Goal: Task Accomplishment & Management: Use online tool/utility

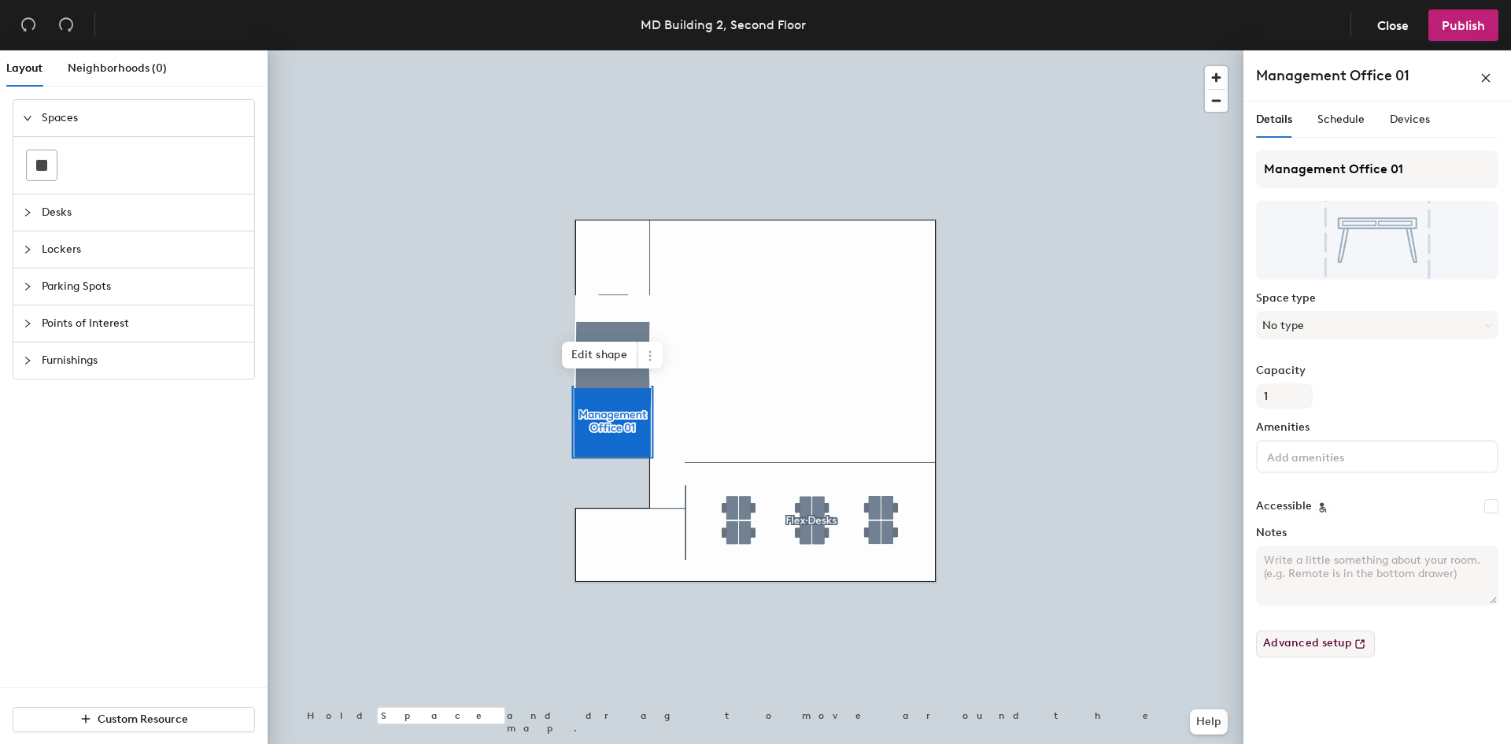
click at [1316, 630] on div "Advanced setup" at bounding box center [1377, 637] width 242 height 39
click at [1315, 644] on button "Advanced setup" at bounding box center [1315, 643] width 119 height 27
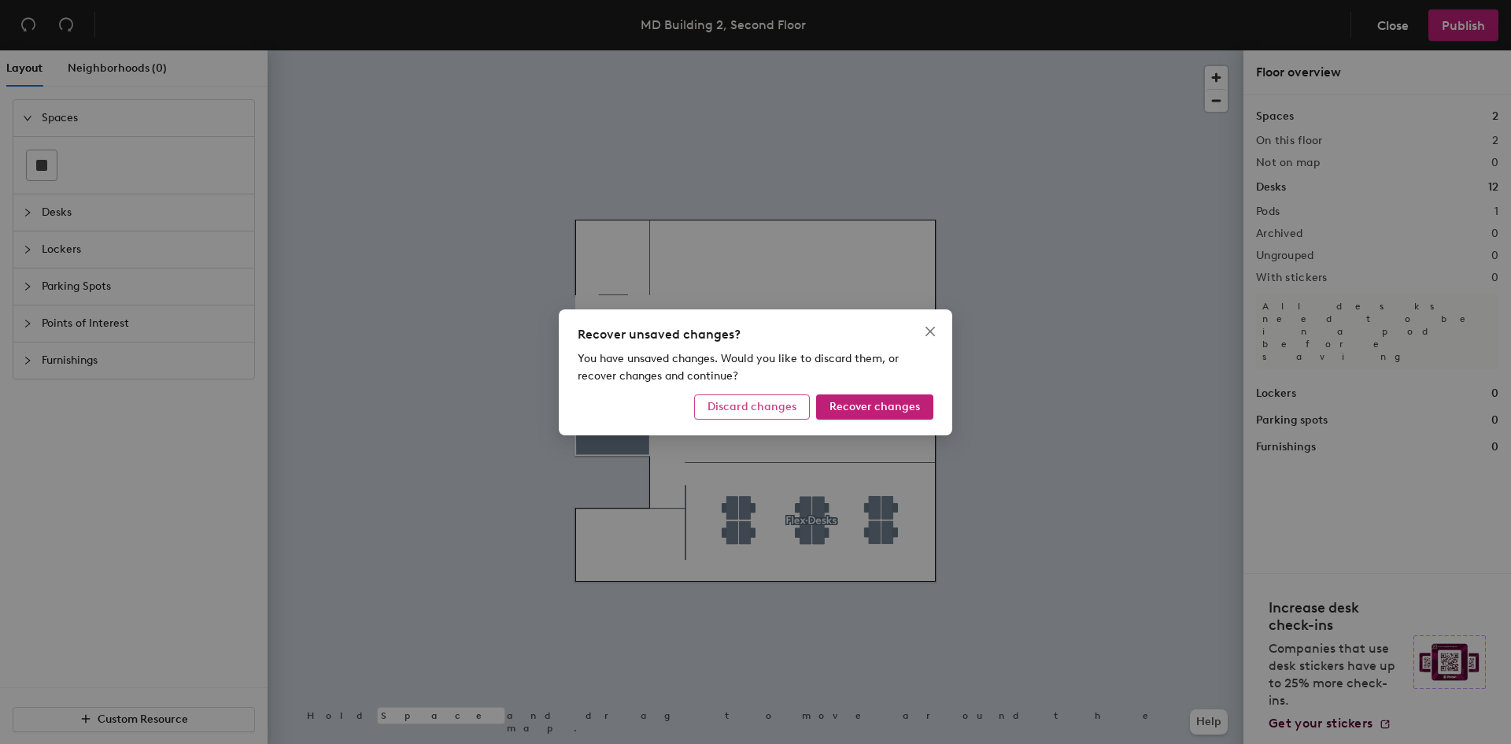
click at [758, 401] on span "Discard changes" at bounding box center [751, 406] width 89 height 13
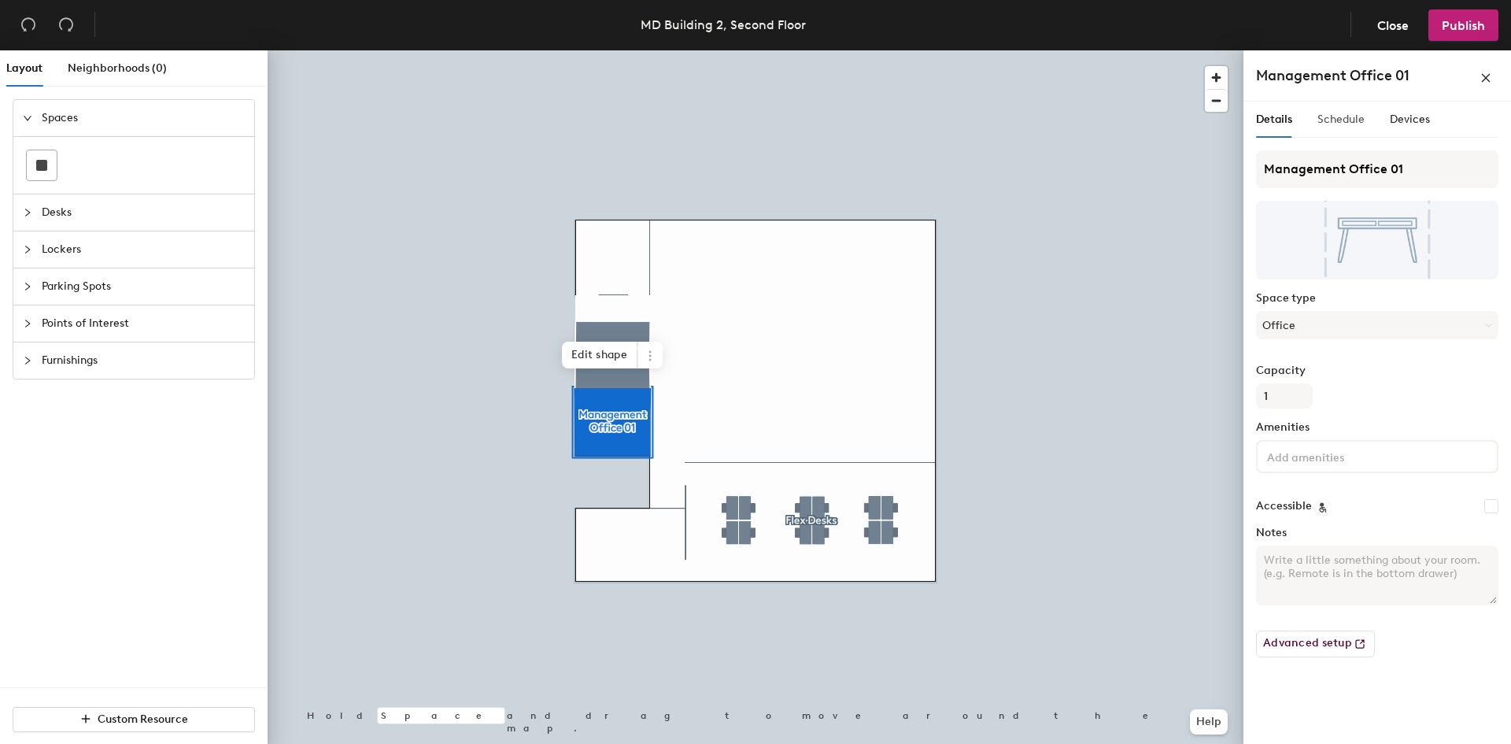
click at [1339, 133] on div "Schedule" at bounding box center [1340, 119] width 47 height 36
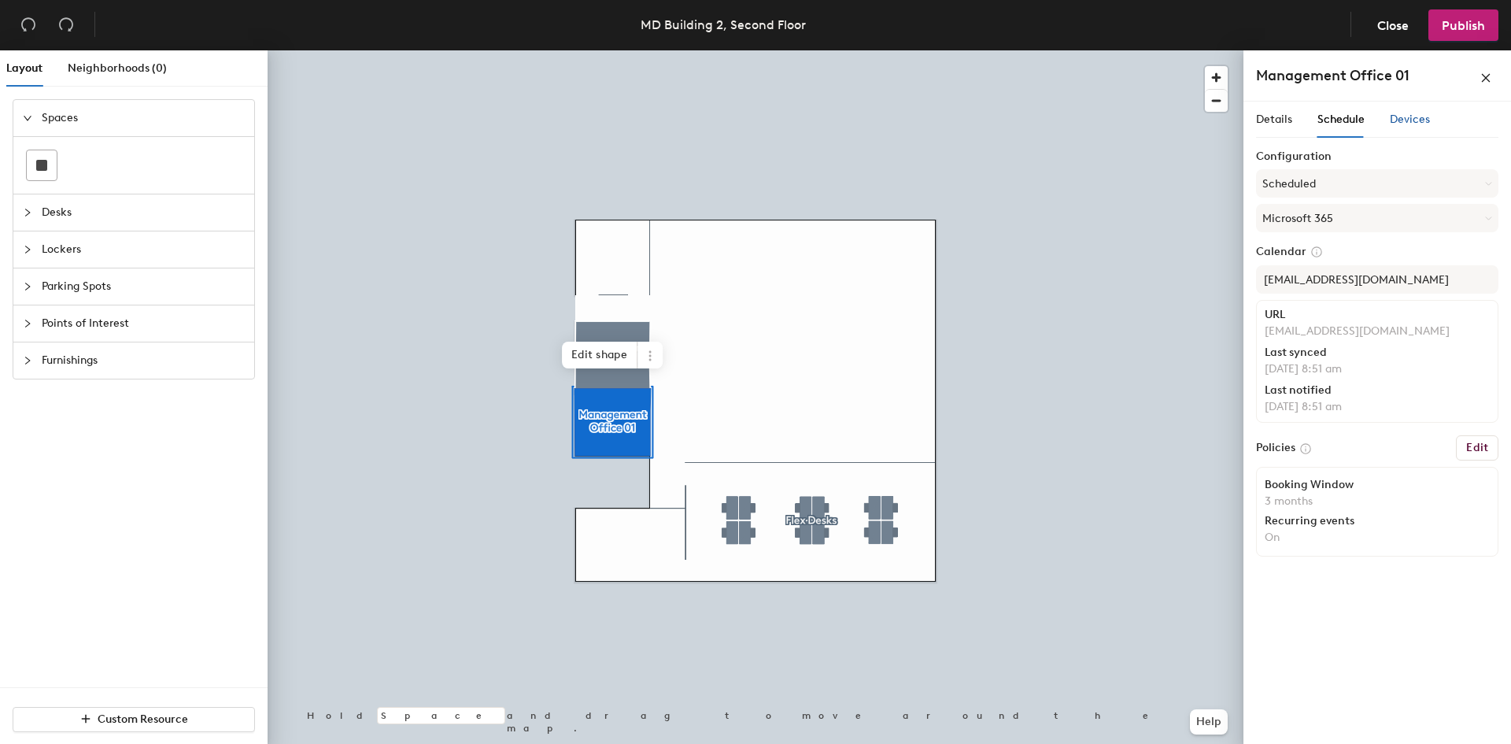
click at [1408, 119] on span "Devices" at bounding box center [1409, 119] width 40 height 13
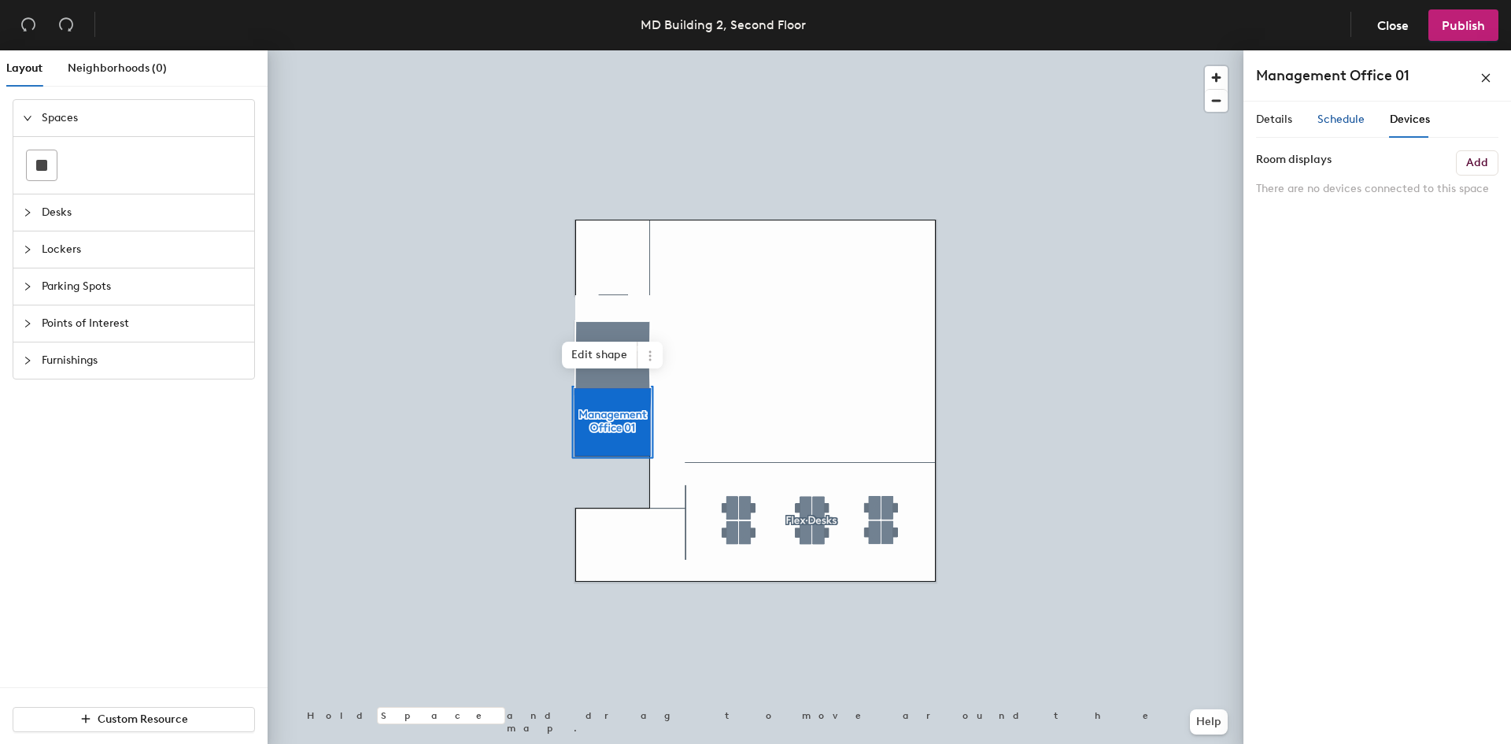
click at [1352, 122] on span "Schedule" at bounding box center [1340, 119] width 47 height 13
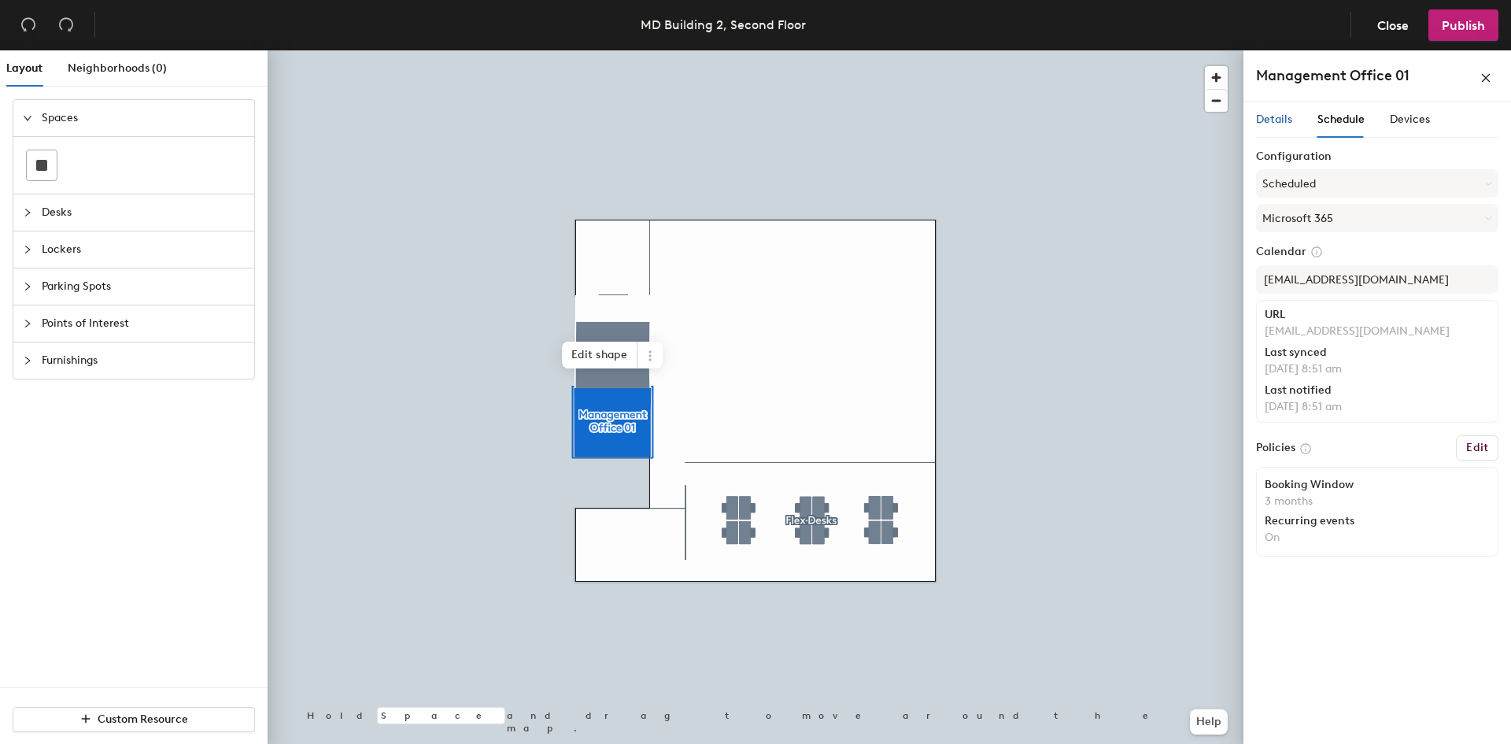
click at [1267, 119] on span "Details" at bounding box center [1274, 119] width 36 height 13
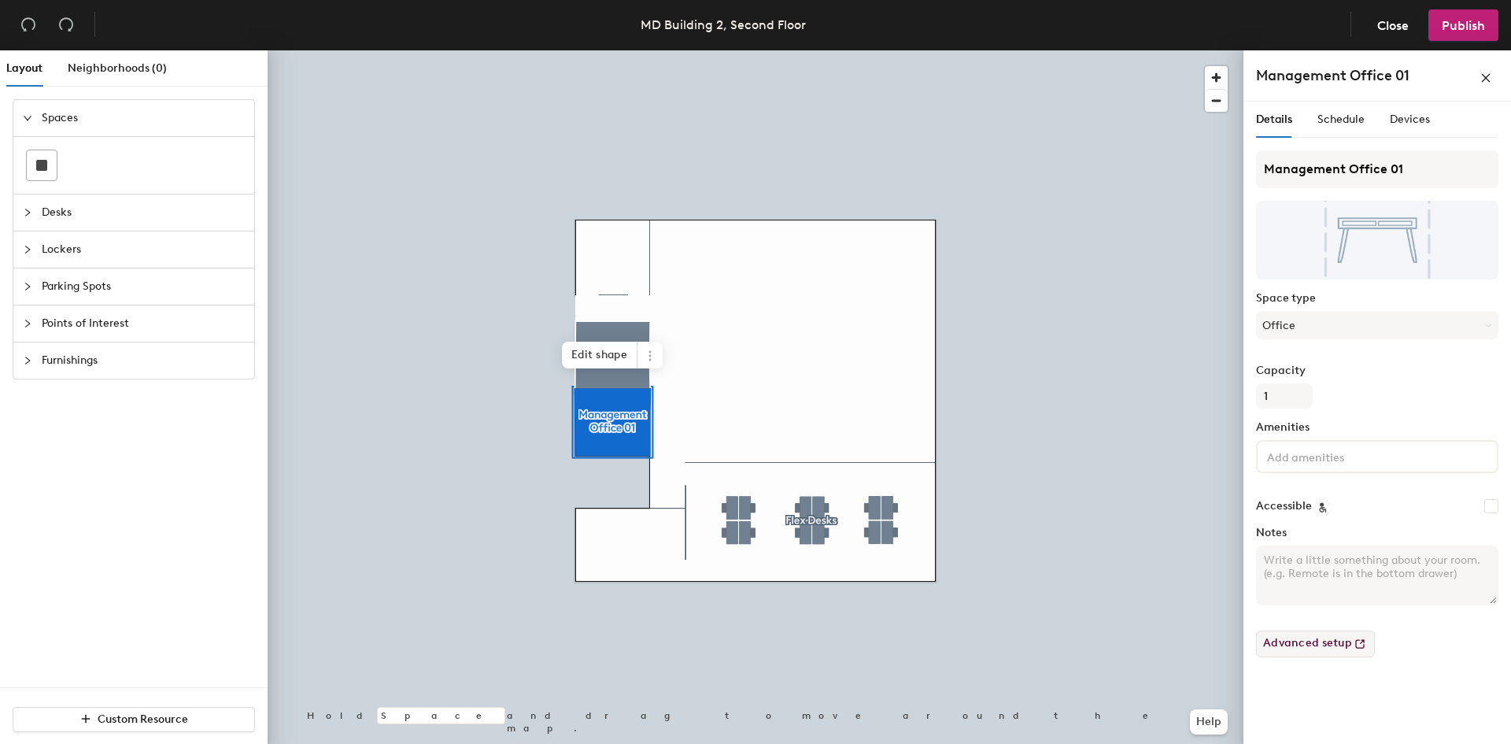
click at [1322, 639] on button "Advanced setup" at bounding box center [1315, 643] width 119 height 27
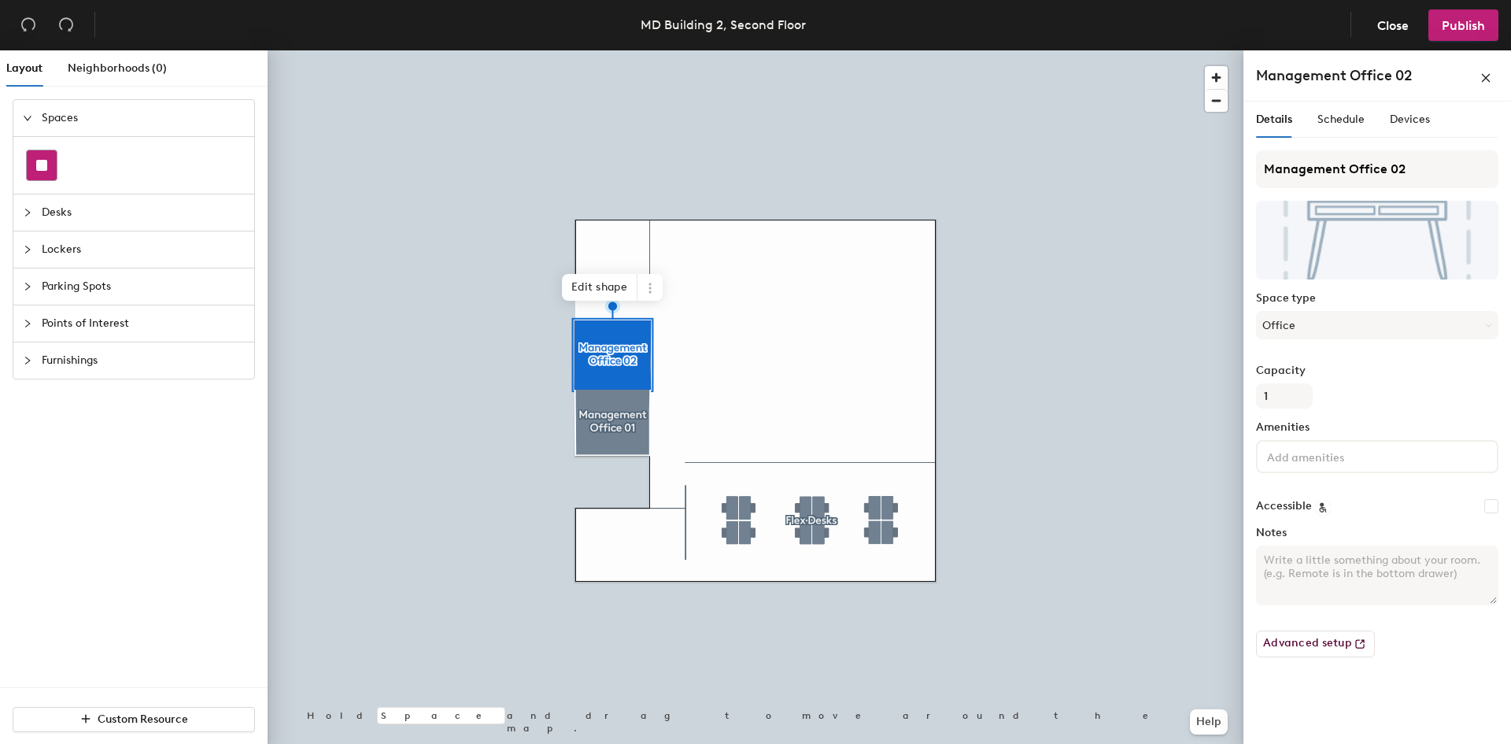
click at [57, 159] on button at bounding box center [41, 164] width 31 height 31
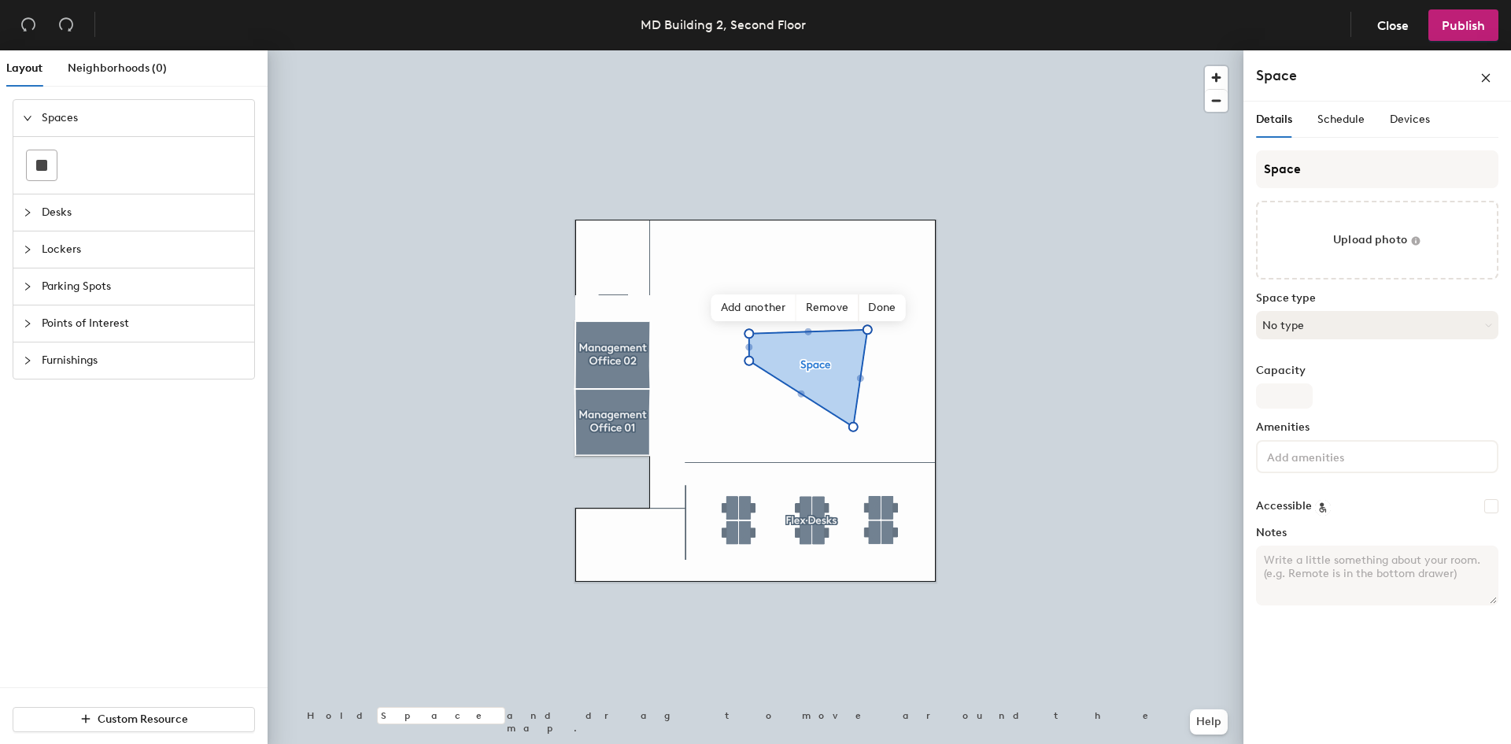
click at [1292, 334] on button "No type" at bounding box center [1377, 325] width 242 height 28
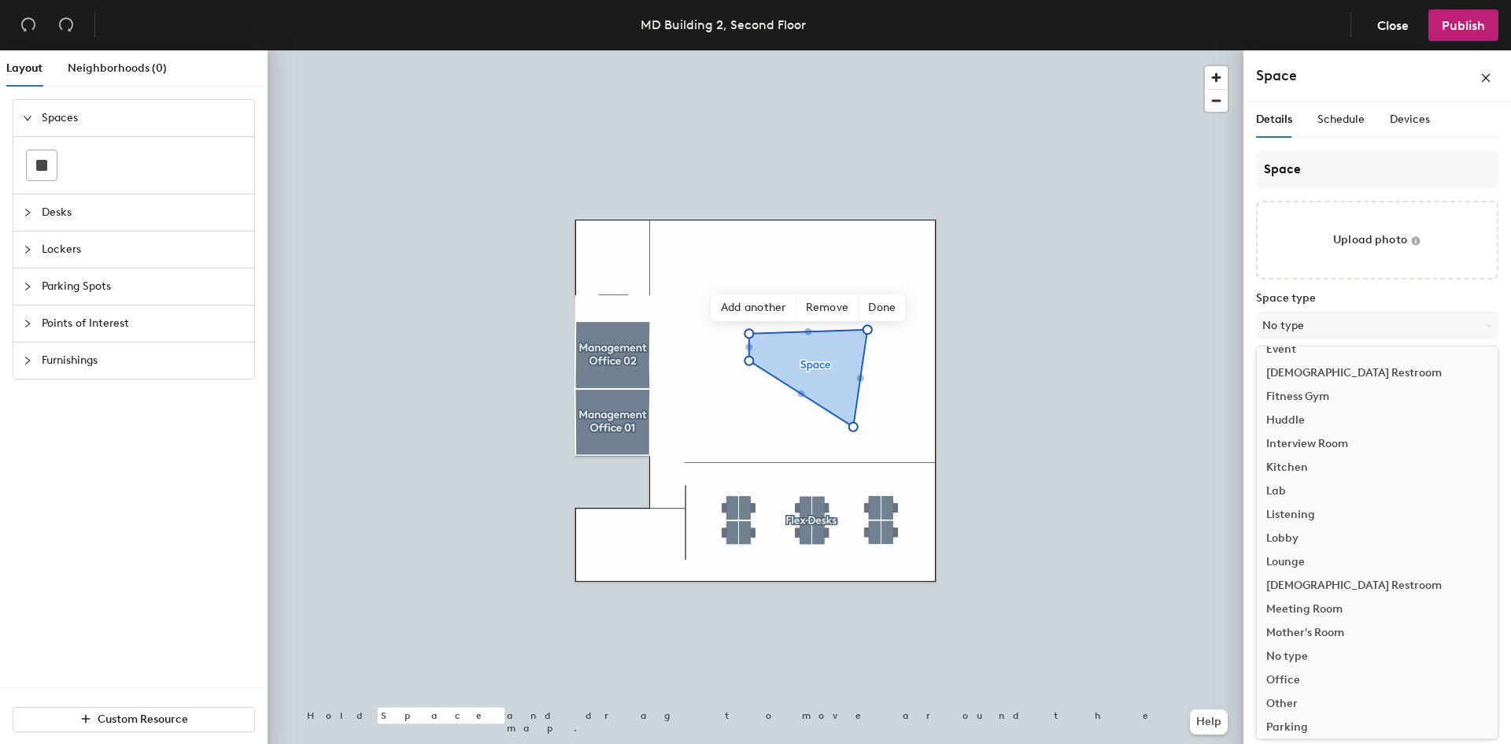
scroll to position [315, 0]
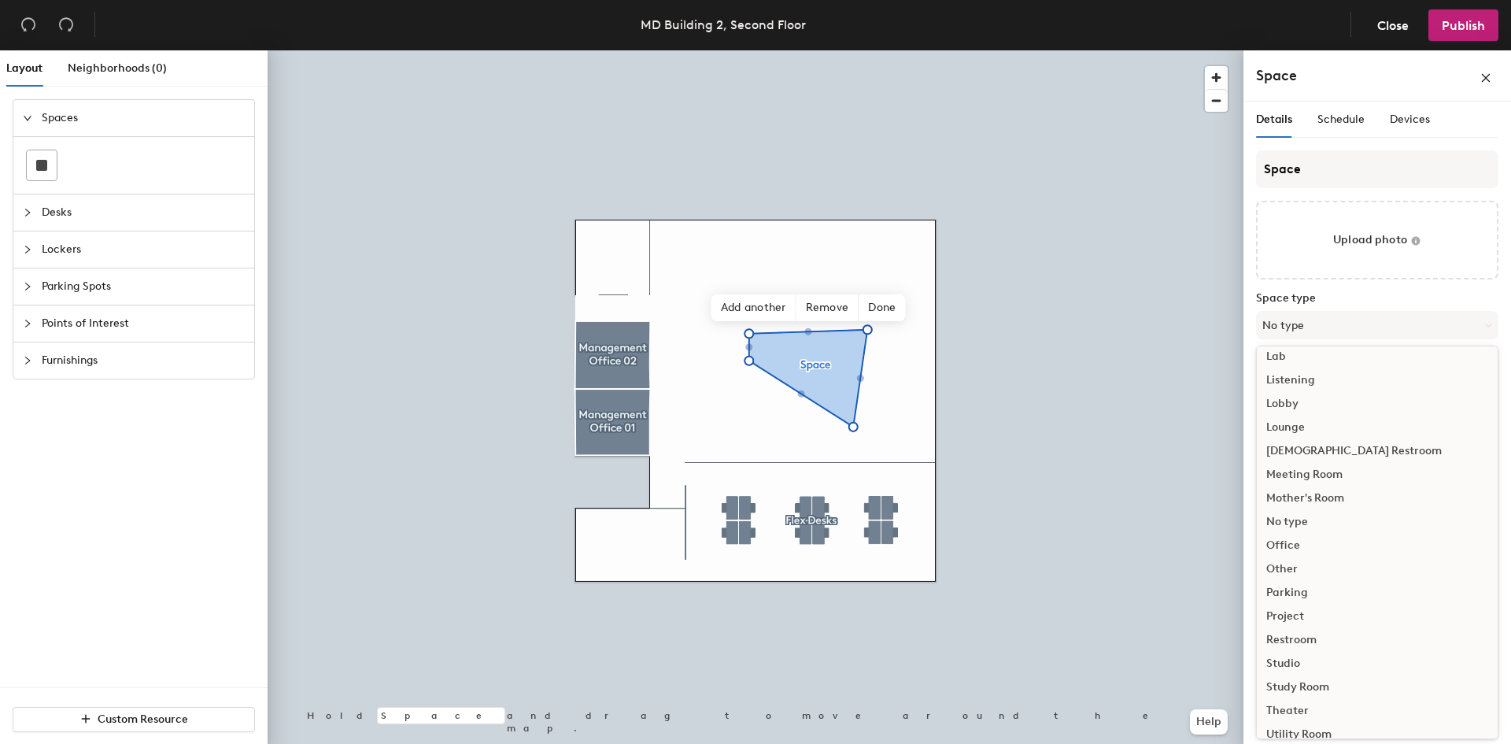
click at [1297, 545] on div "Office" at bounding box center [1376, 545] width 241 height 24
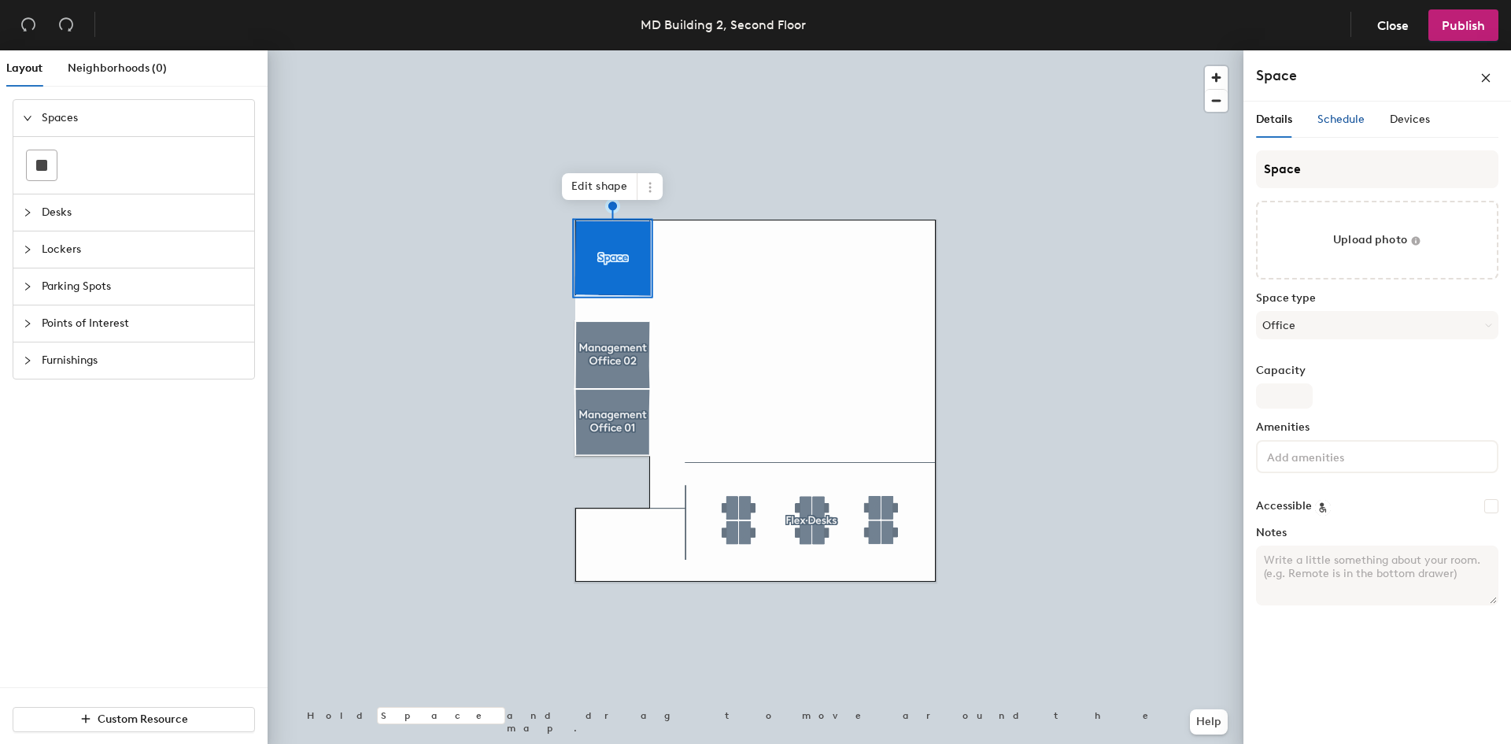
click at [1337, 126] on div "Schedule" at bounding box center [1340, 119] width 47 height 17
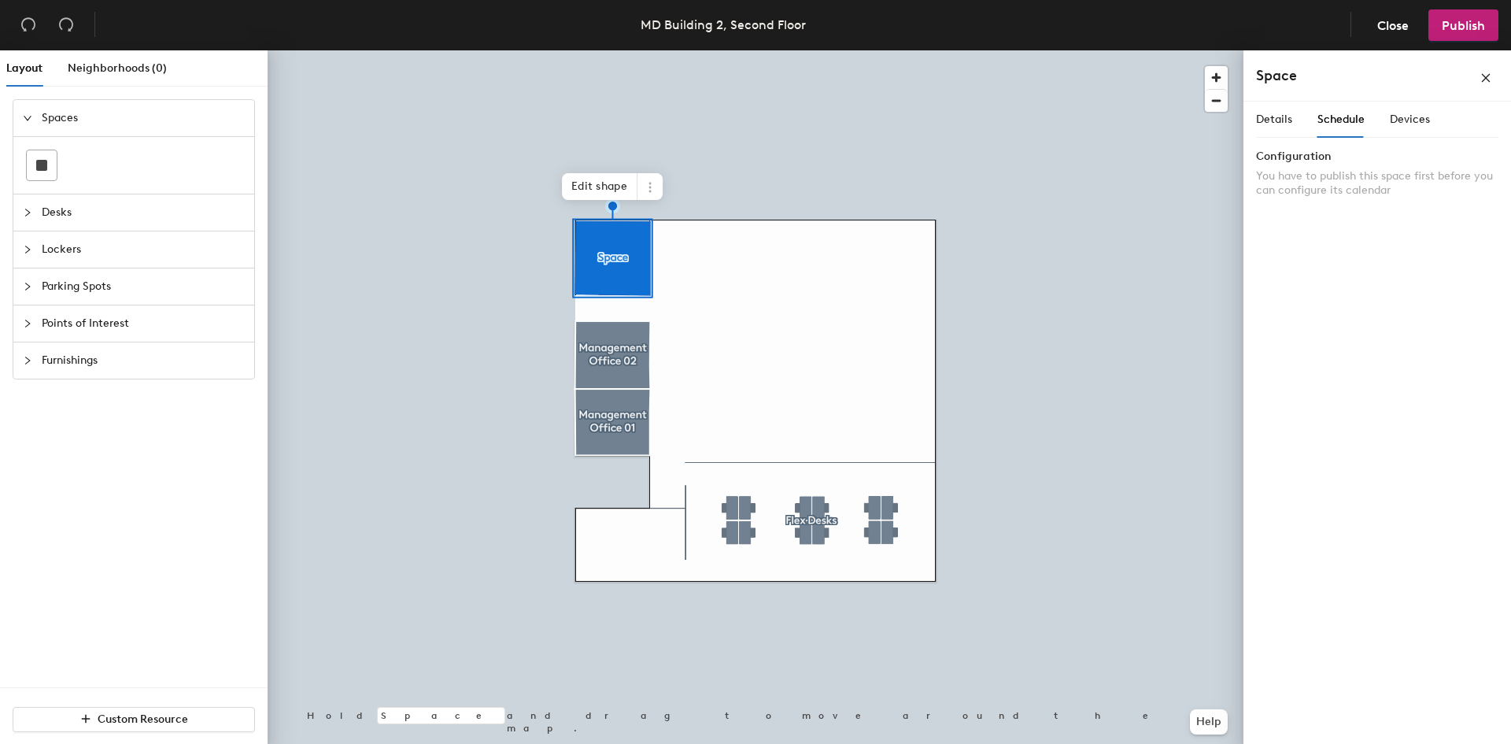
click at [840, 50] on div at bounding box center [756, 50] width 976 height 0
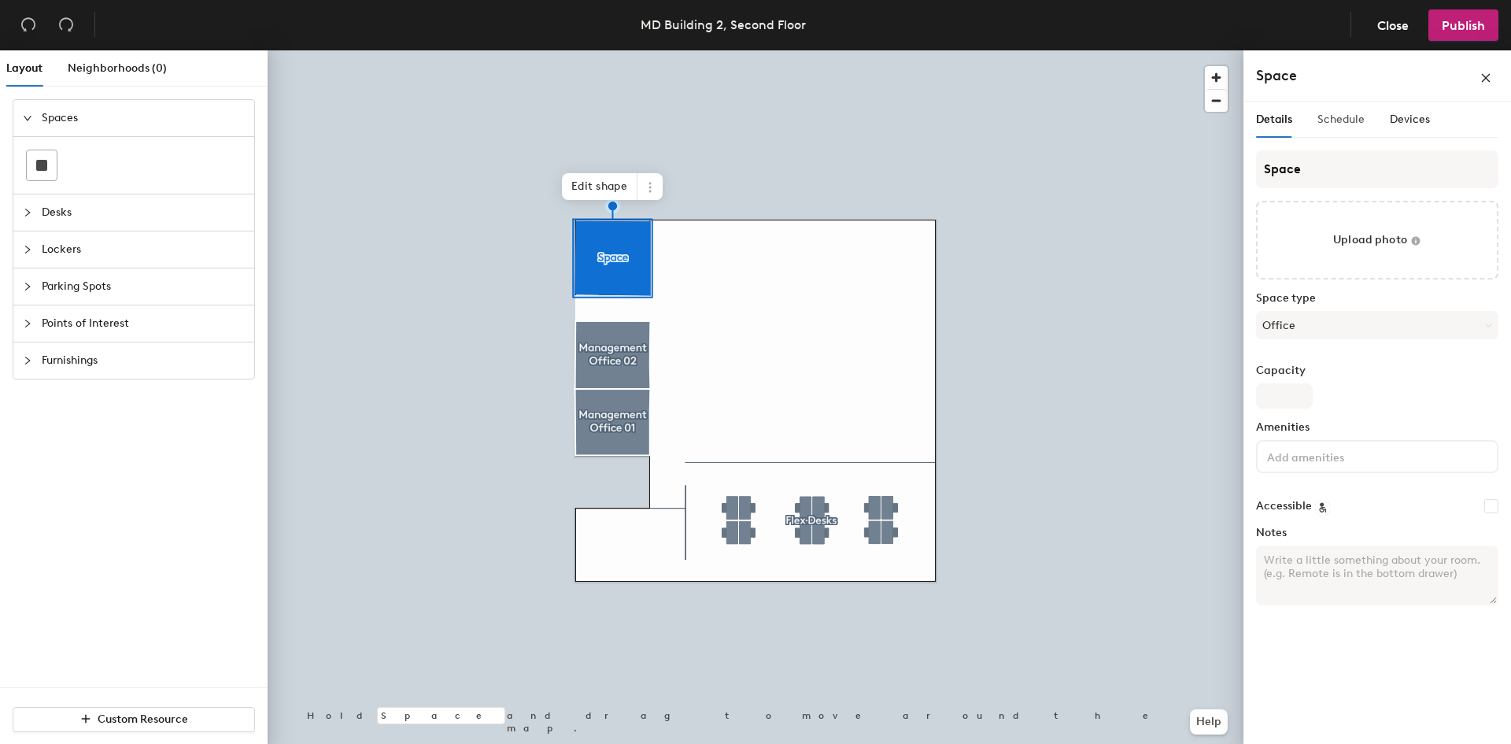
click at [1324, 135] on div "Schedule" at bounding box center [1340, 119] width 47 height 36
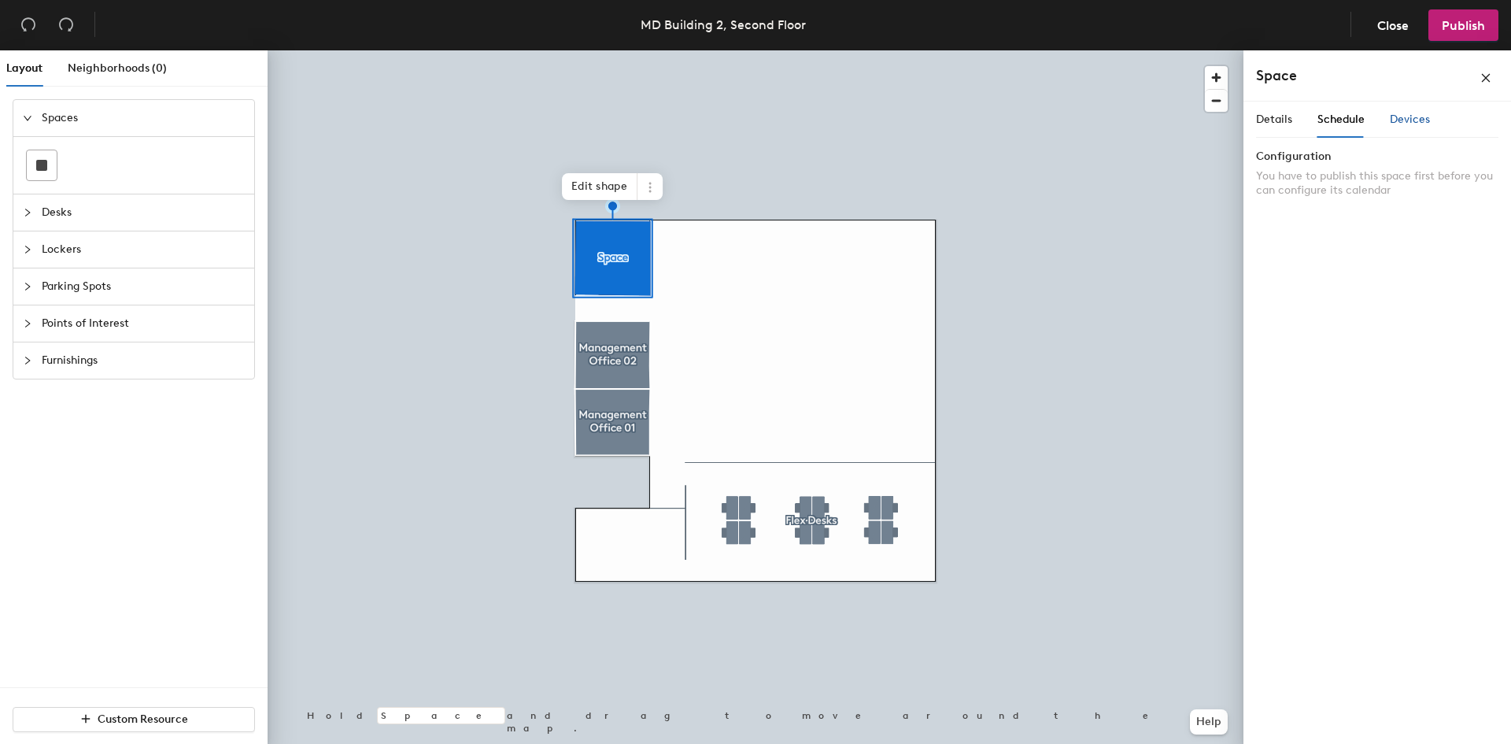
click at [1416, 124] on span "Devices" at bounding box center [1409, 119] width 40 height 13
click at [1292, 127] on div "Details Schedule Devices" at bounding box center [1343, 119] width 174 height 36
click at [1294, 114] on div "Details Schedule Devices" at bounding box center [1343, 119] width 174 height 36
click at [1279, 137] on div "Details" at bounding box center [1274, 119] width 36 height 36
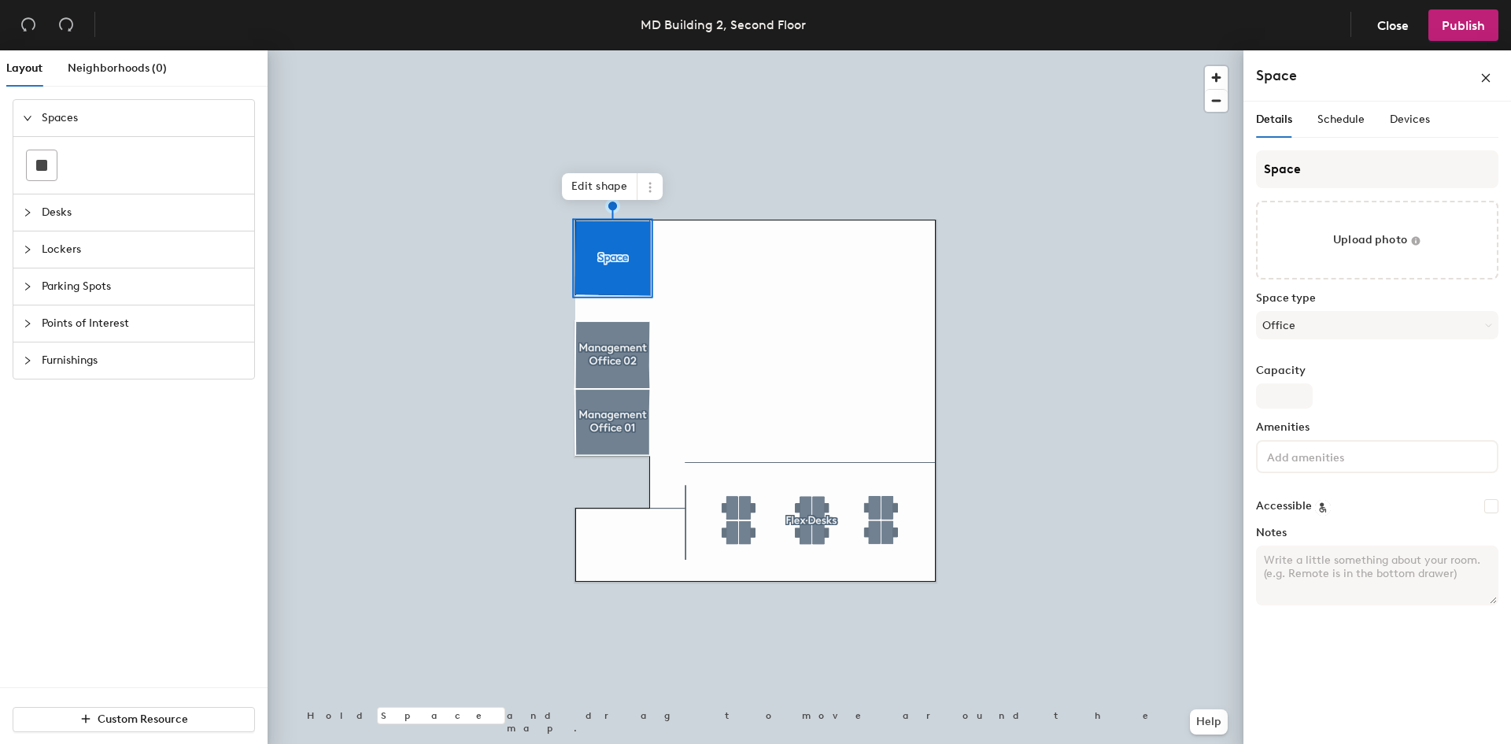
click at [1283, 467] on div at bounding box center [1377, 456] width 242 height 33
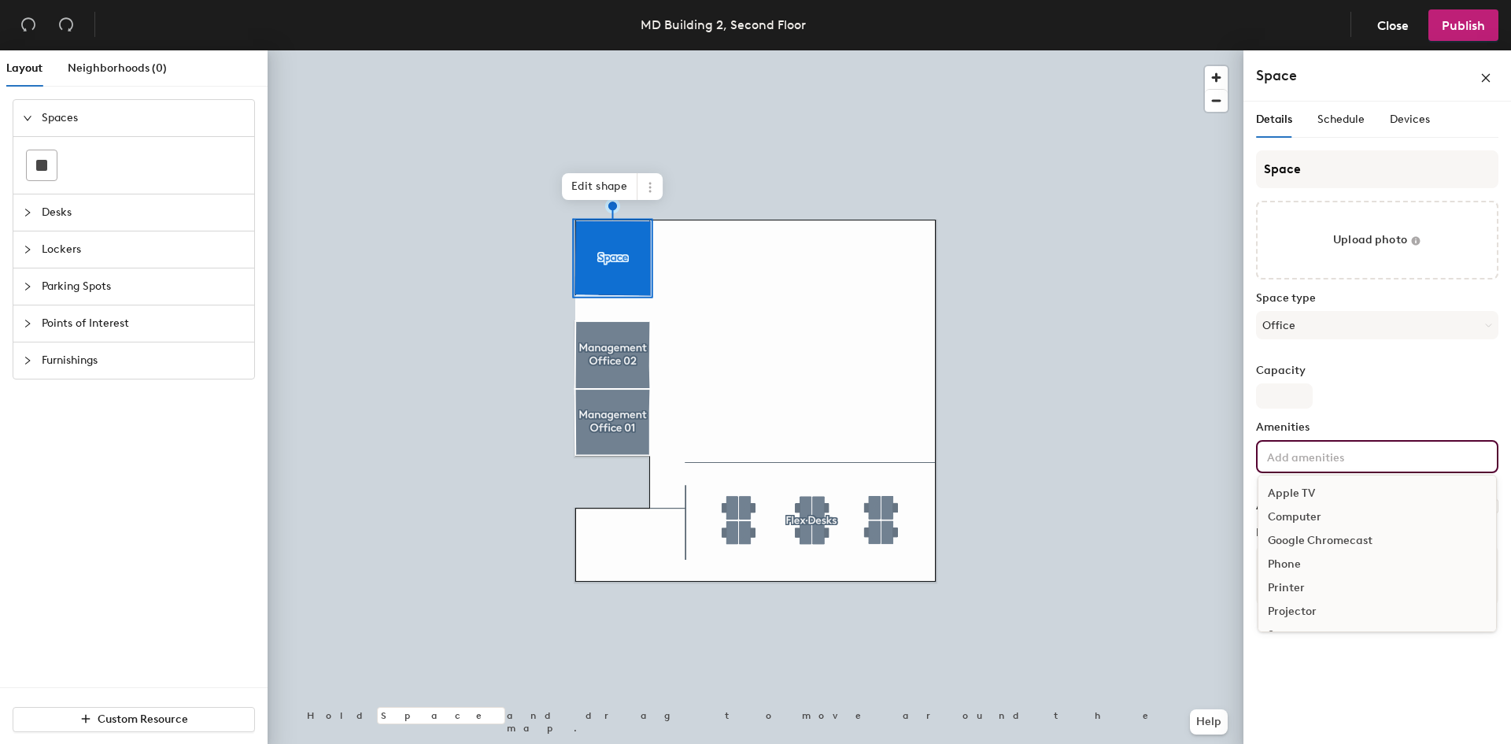
click at [1394, 356] on div "Space Upload photo Space type Office Capacity Amenities Apple TV Computer Googl…" at bounding box center [1377, 383] width 242 height 467
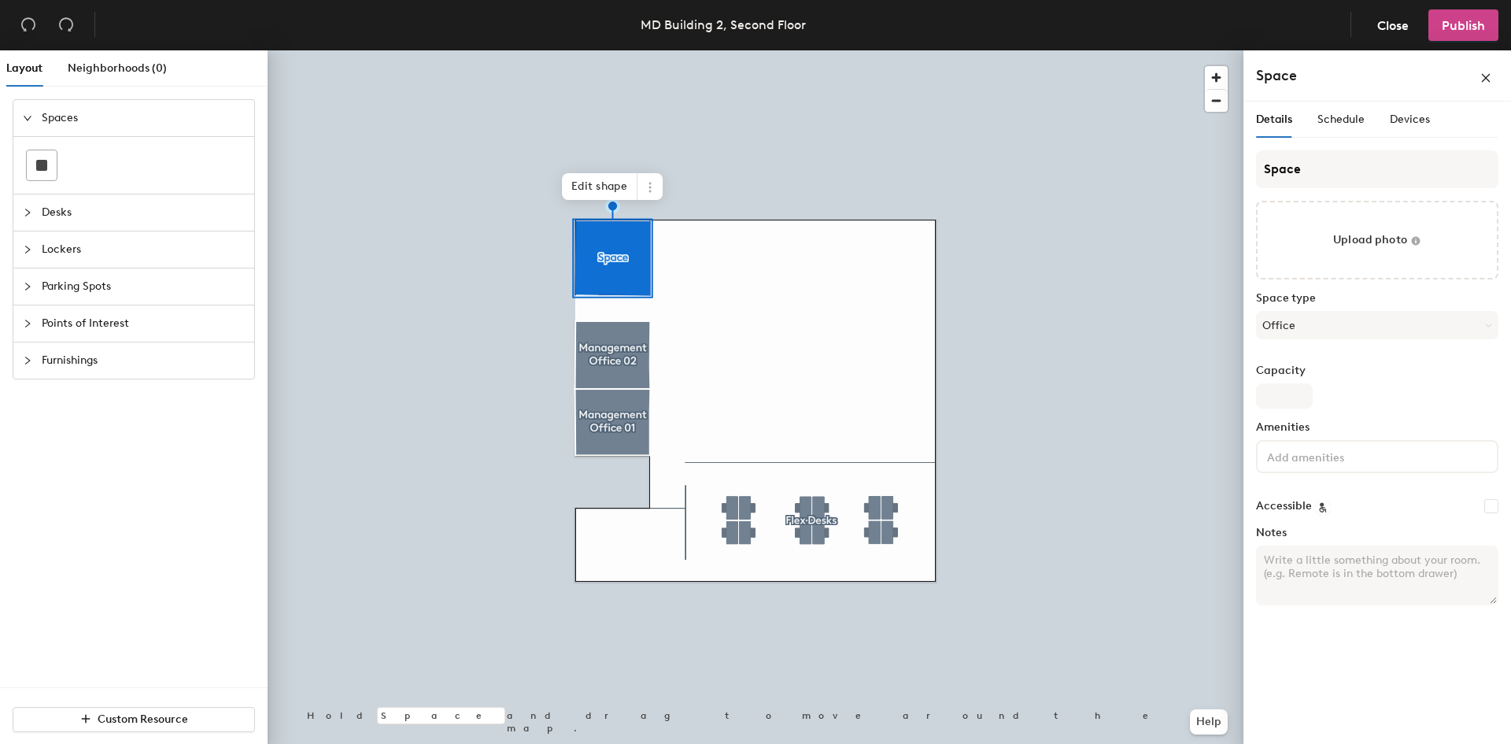
click at [1461, 23] on span "Publish" at bounding box center [1462, 25] width 43 height 15
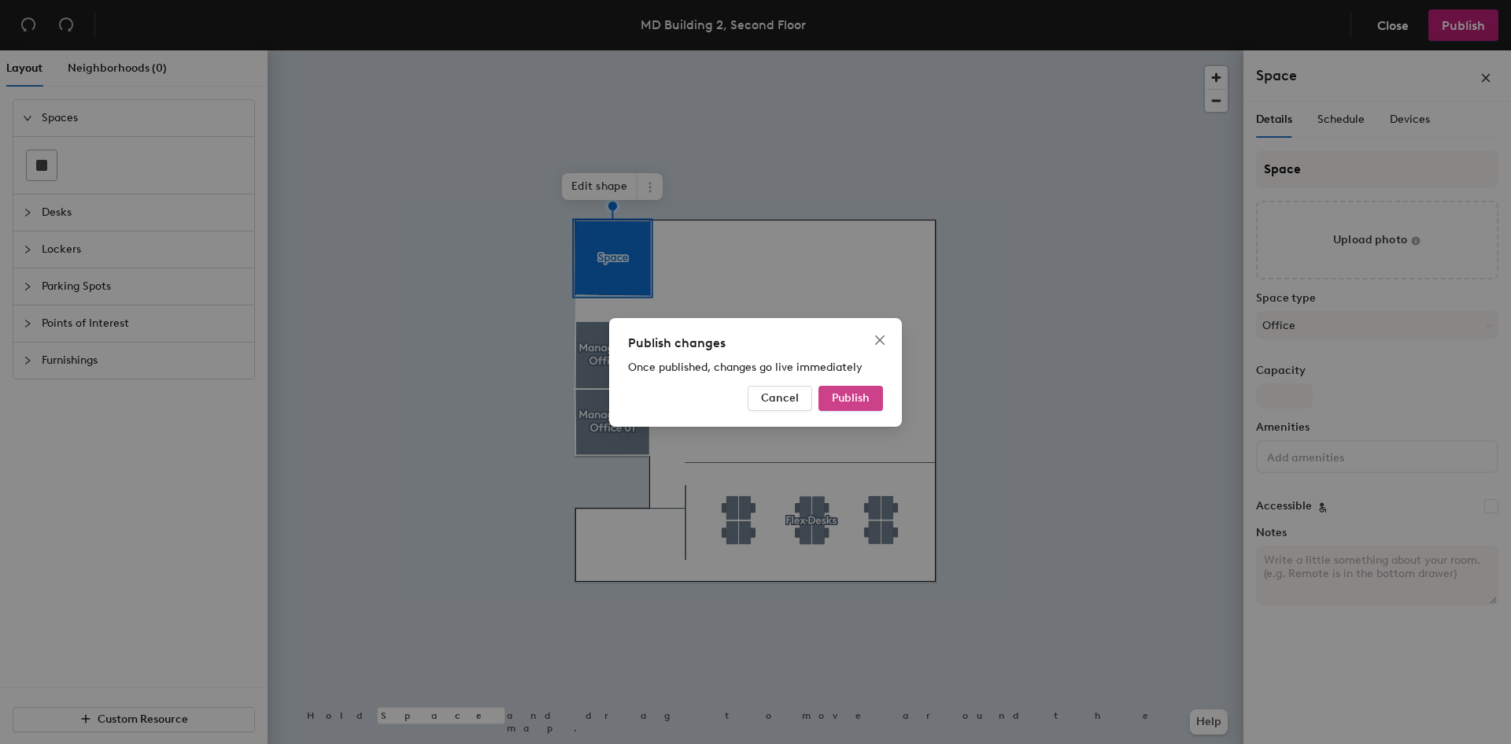
click at [867, 402] on span "Publish" at bounding box center [851, 397] width 38 height 13
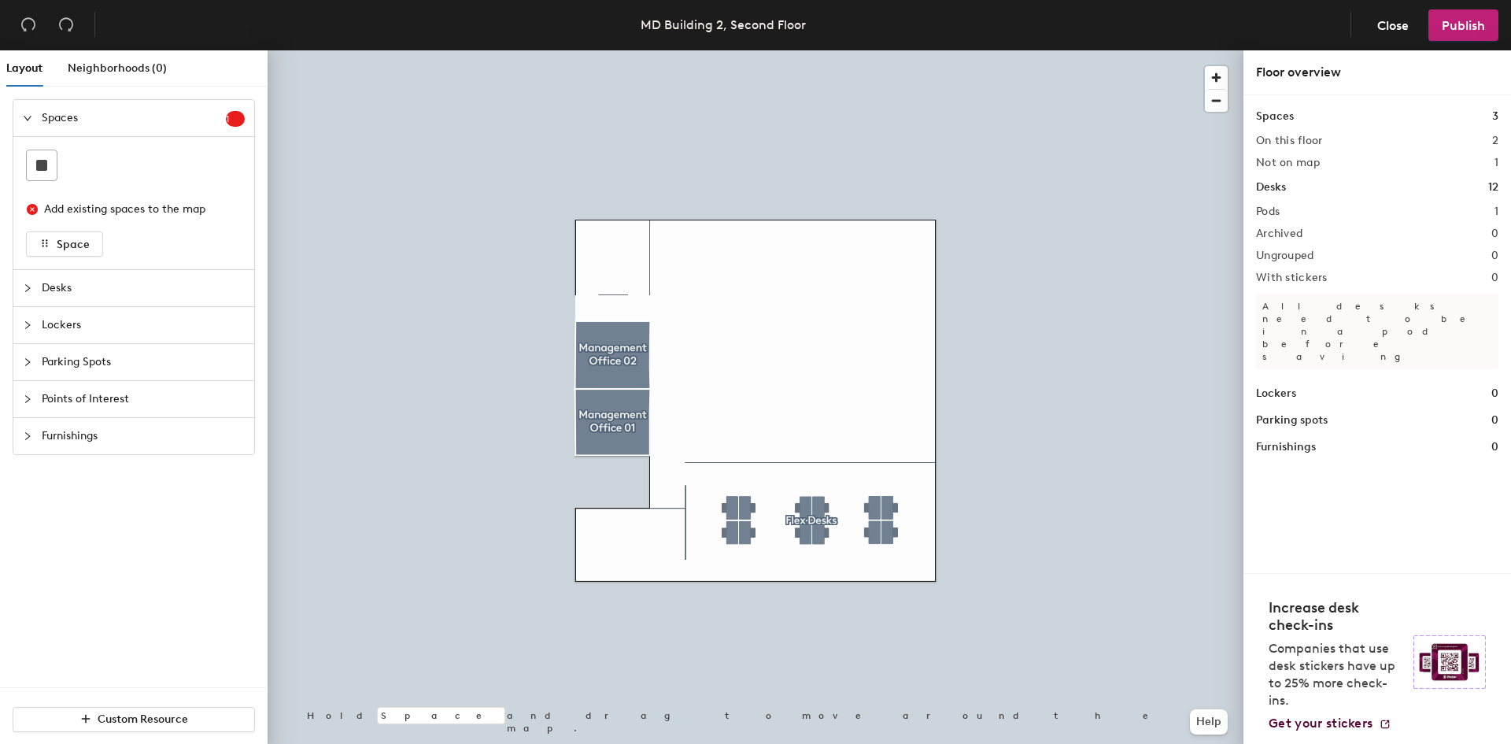
click at [1125, 297] on div "MD Building 2, Second Floor Close Publish Layout Neighborhoods (0) Spaces 1 Add…" at bounding box center [755, 372] width 1511 height 744
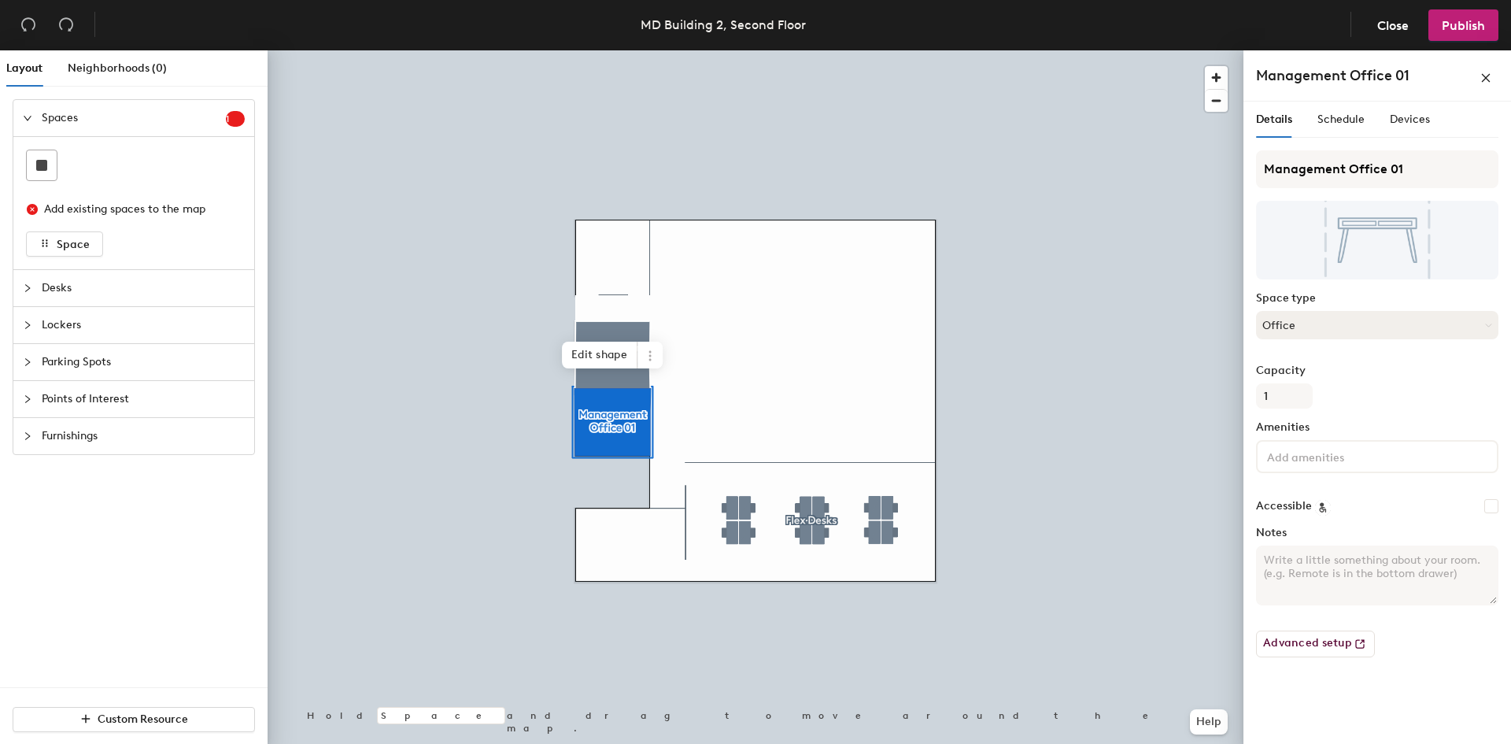
click at [1388, 319] on button "Office" at bounding box center [1377, 325] width 242 height 28
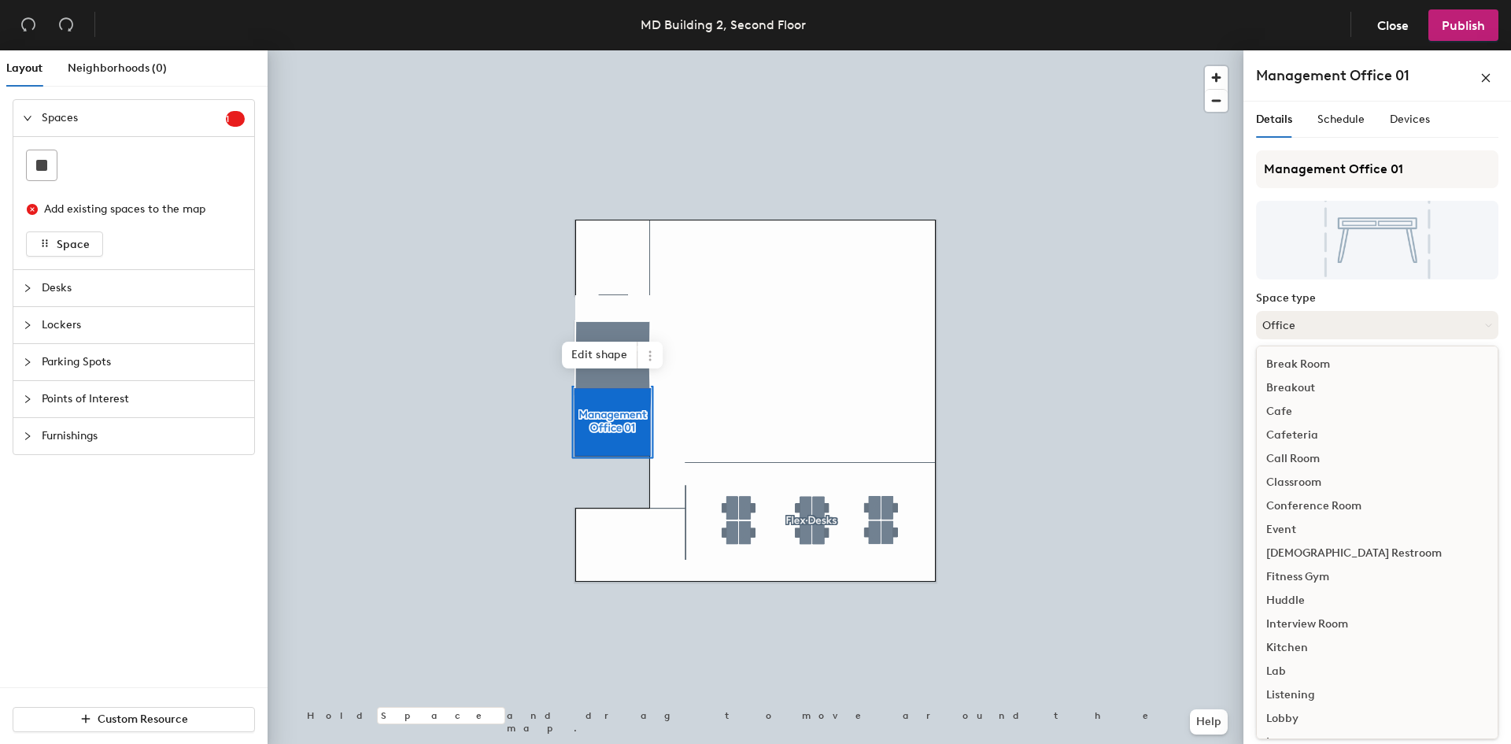
click at [1388, 319] on button "Office" at bounding box center [1377, 325] width 242 height 28
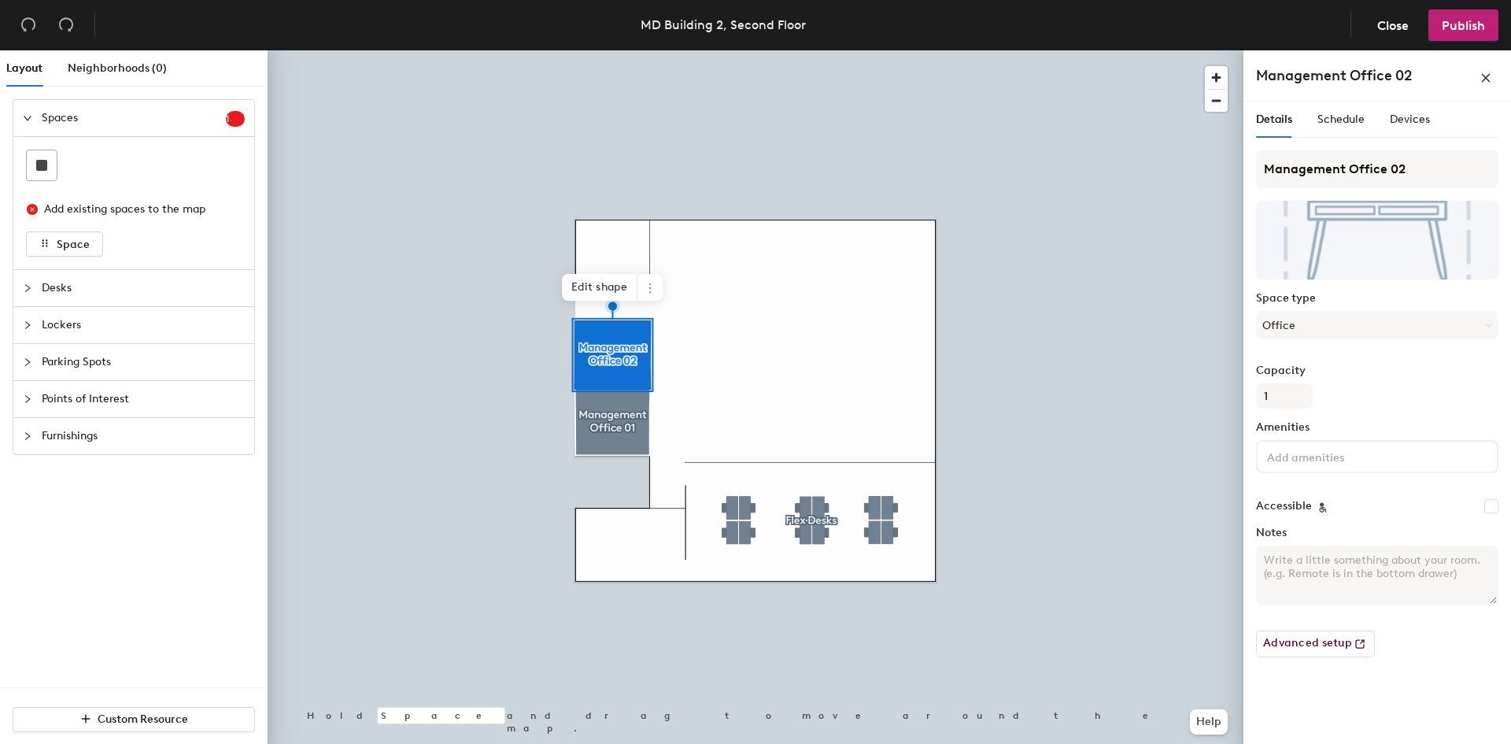
click at [815, 50] on div at bounding box center [756, 50] width 976 height 0
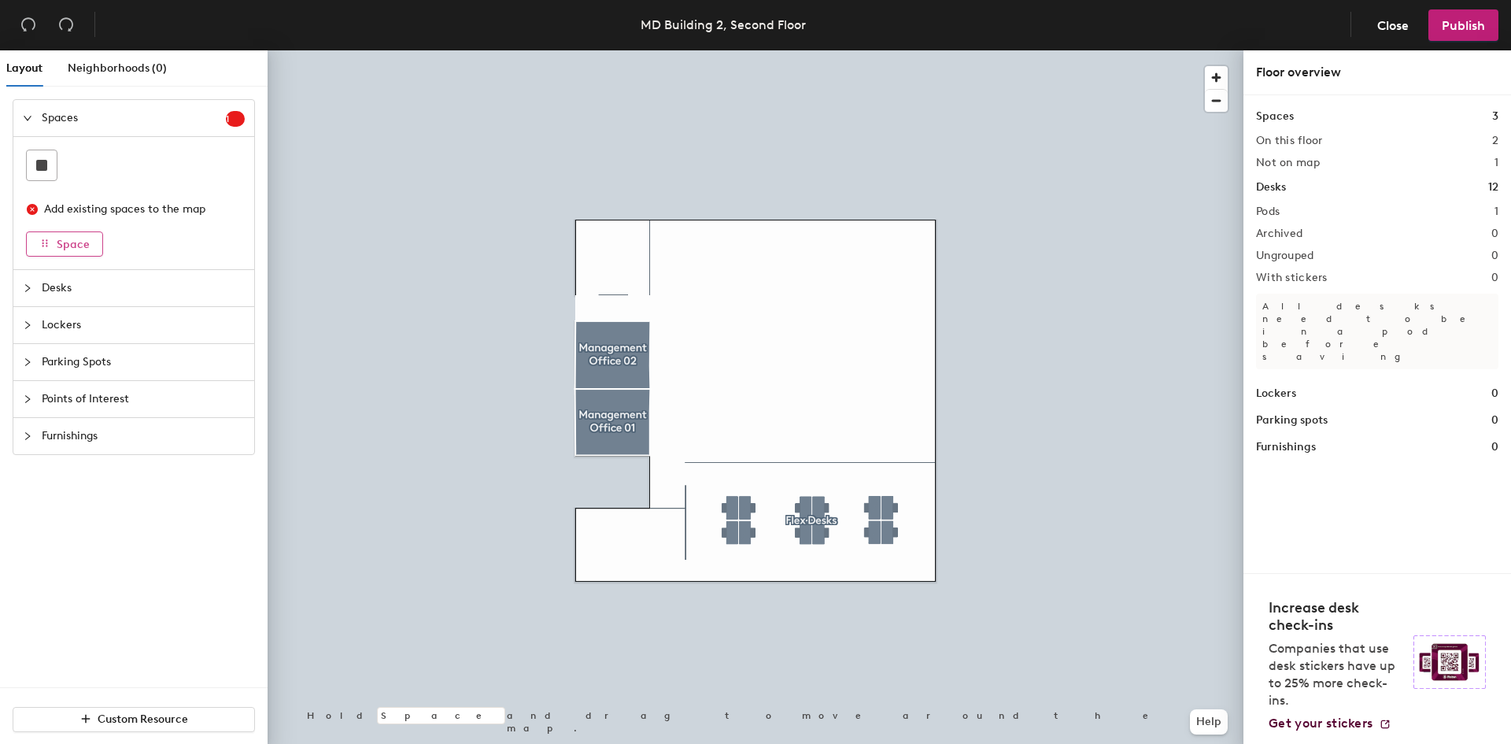
click at [68, 247] on span "Space" at bounding box center [73, 244] width 33 height 13
click at [179, 208] on div "Add existing spaces to the map" at bounding box center [137, 209] width 187 height 17
click at [242, 119] on sup "1" at bounding box center [235, 119] width 19 height 16
click at [147, 112] on span "Spaces" at bounding box center [134, 118] width 184 height 36
click at [40, 238] on icon "button" at bounding box center [44, 243] width 11 height 11
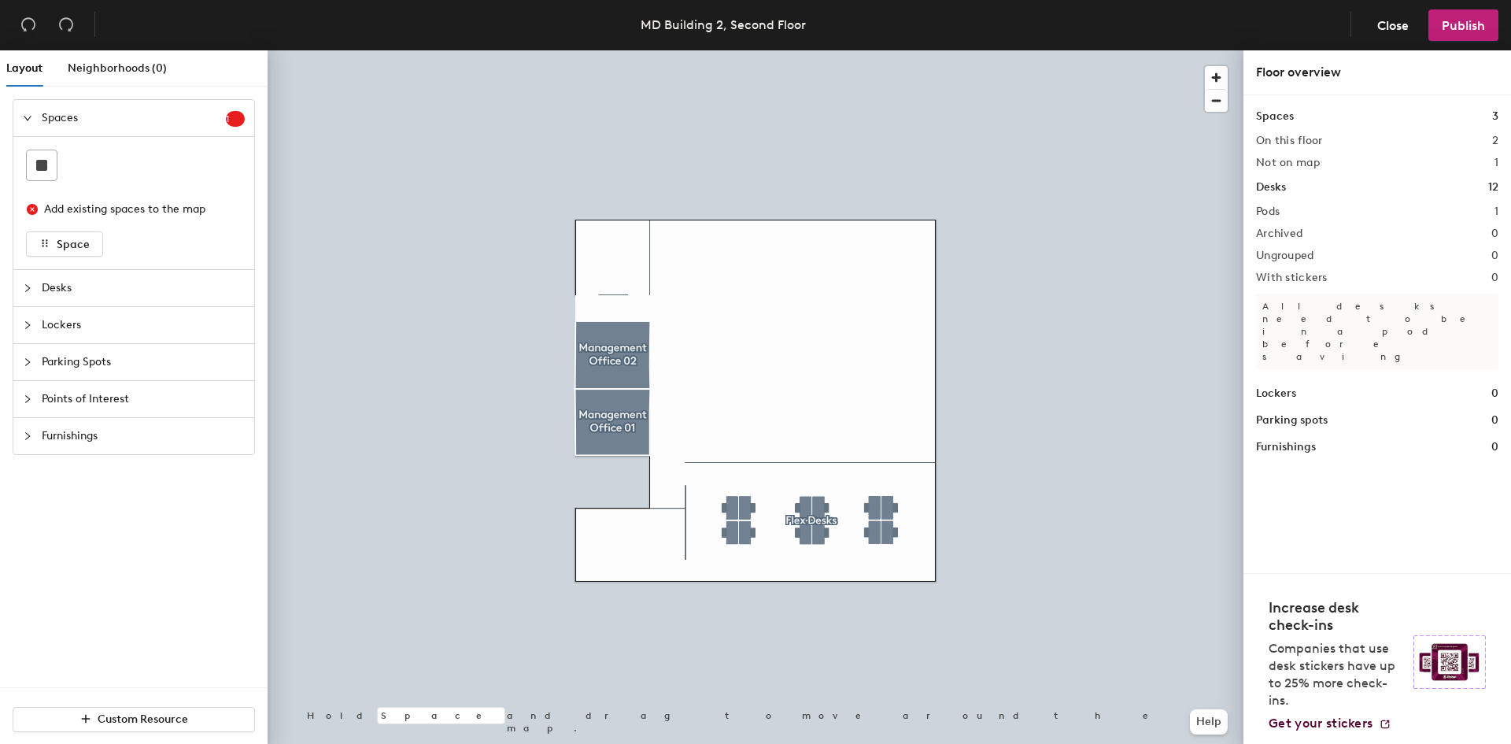
drag, startPoint x: 81, startPoint y: 243, endPoint x: 109, endPoint y: 163, distance: 84.8
click at [109, 163] on div at bounding box center [134, 164] width 216 height 31
click at [30, 210] on icon "close-circle" at bounding box center [32, 209] width 11 height 11
click at [230, 109] on div "1" at bounding box center [235, 117] width 19 height 17
click at [111, 190] on span "Lockers" at bounding box center [143, 192] width 203 height 36
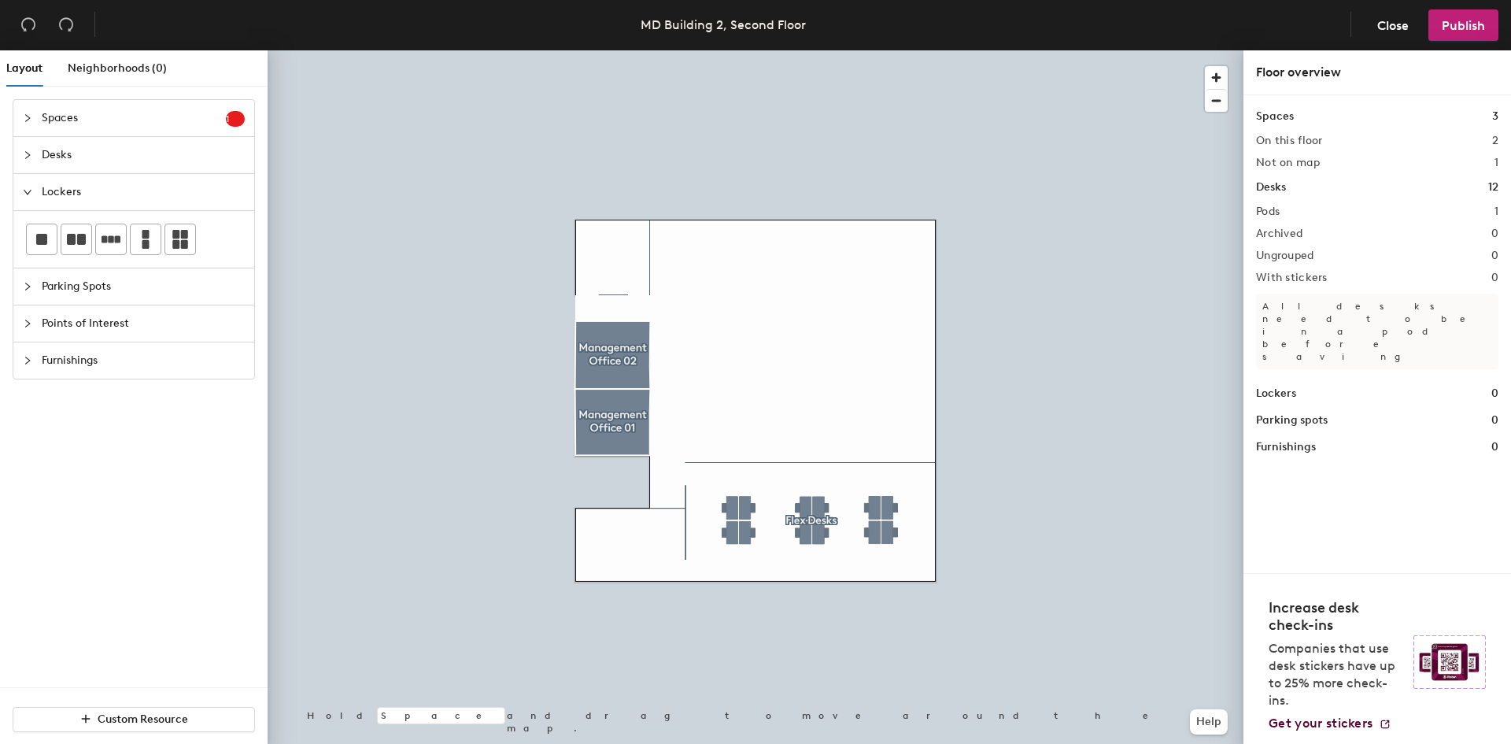
click at [111, 190] on span "Lockers" at bounding box center [143, 192] width 203 height 36
click at [199, 270] on span "Points of Interest" at bounding box center [143, 266] width 203 height 36
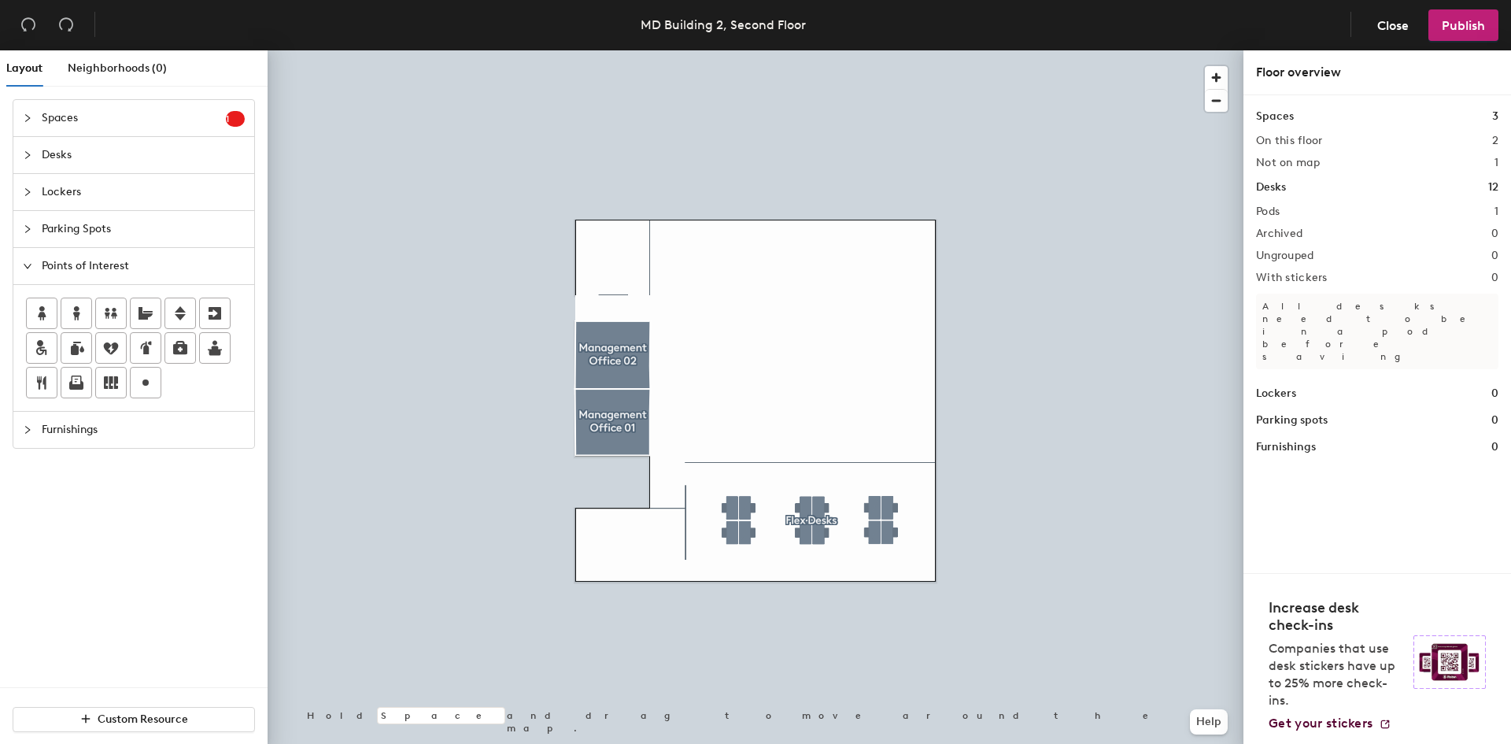
click at [200, 270] on span "Points of Interest" at bounding box center [143, 266] width 203 height 36
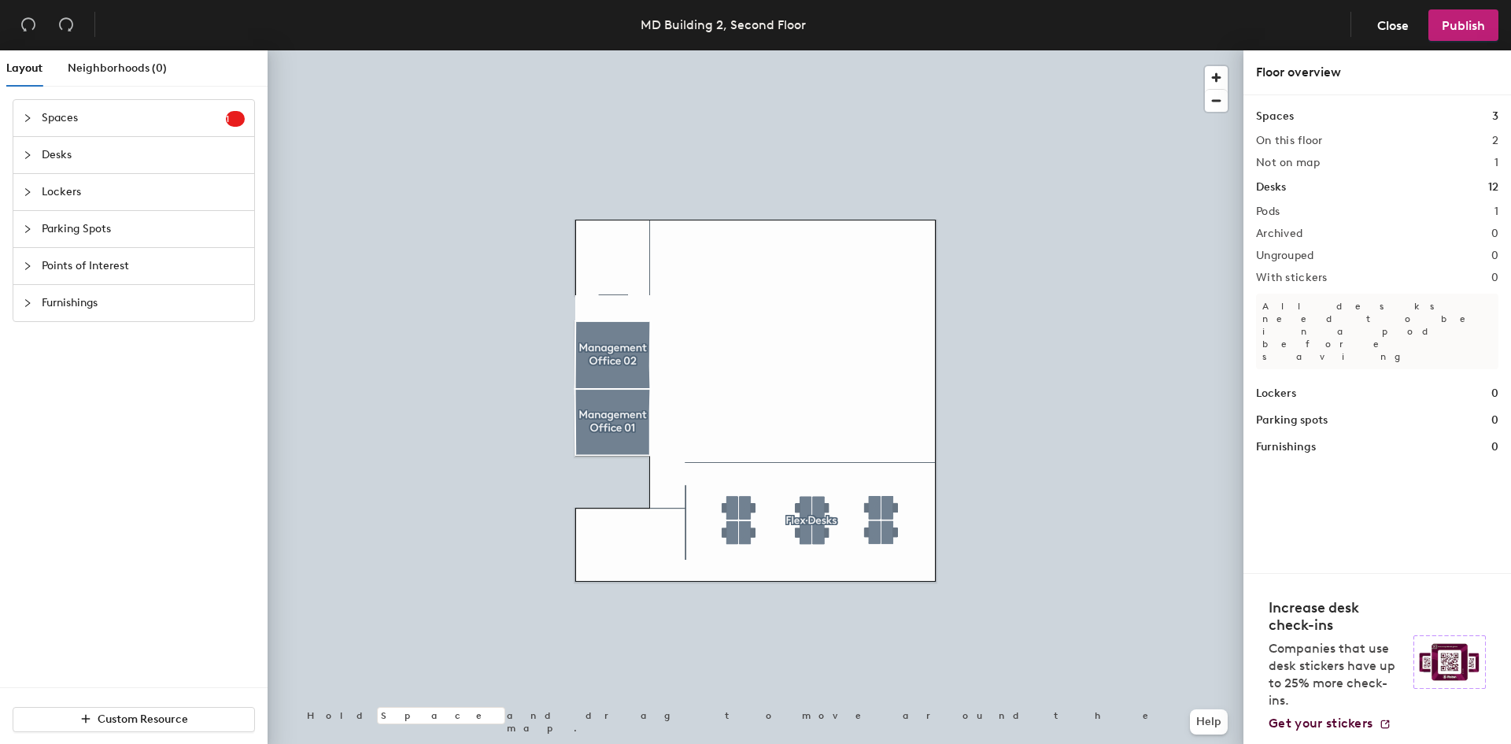
click at [199, 308] on span "Furnishings" at bounding box center [143, 303] width 203 height 36
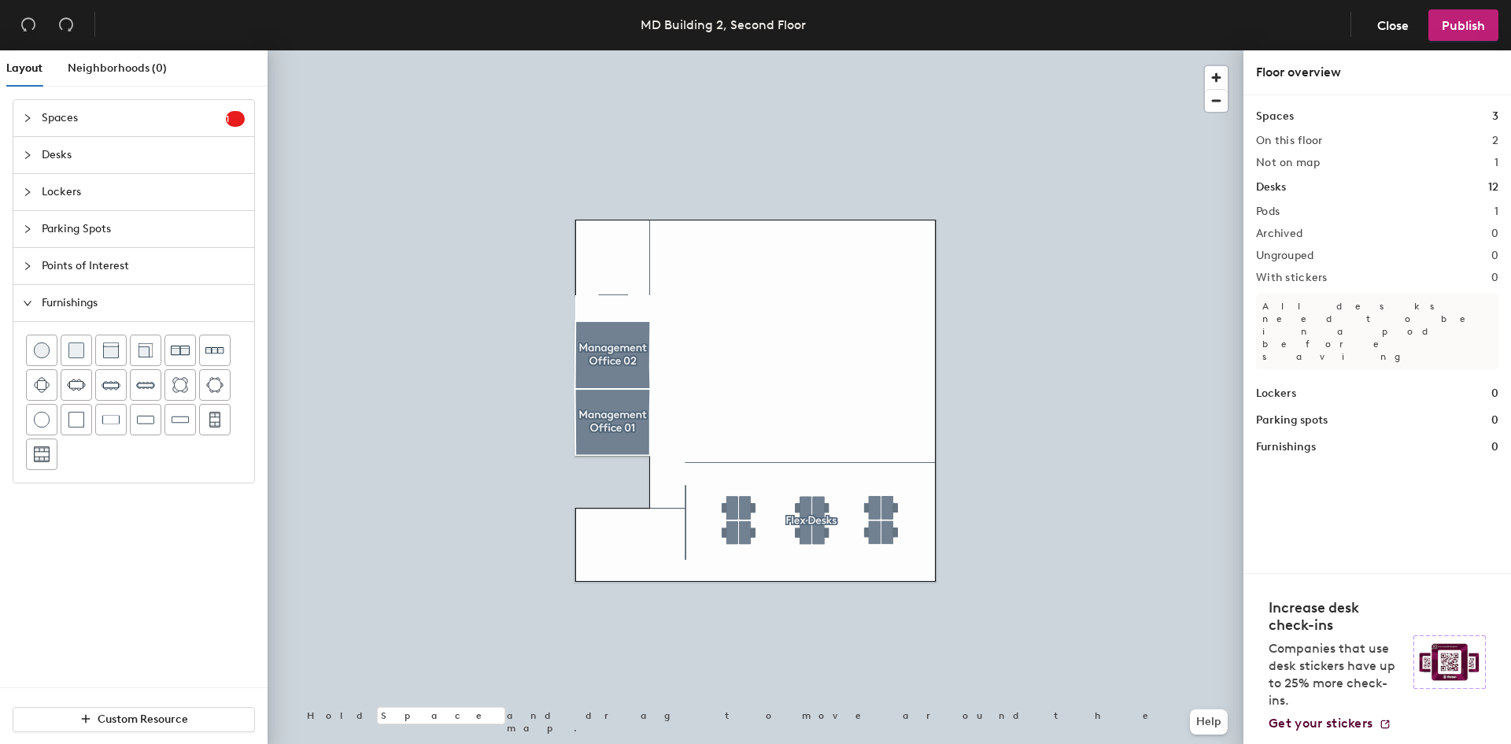
click at [198, 307] on span "Furnishings" at bounding box center [143, 303] width 203 height 36
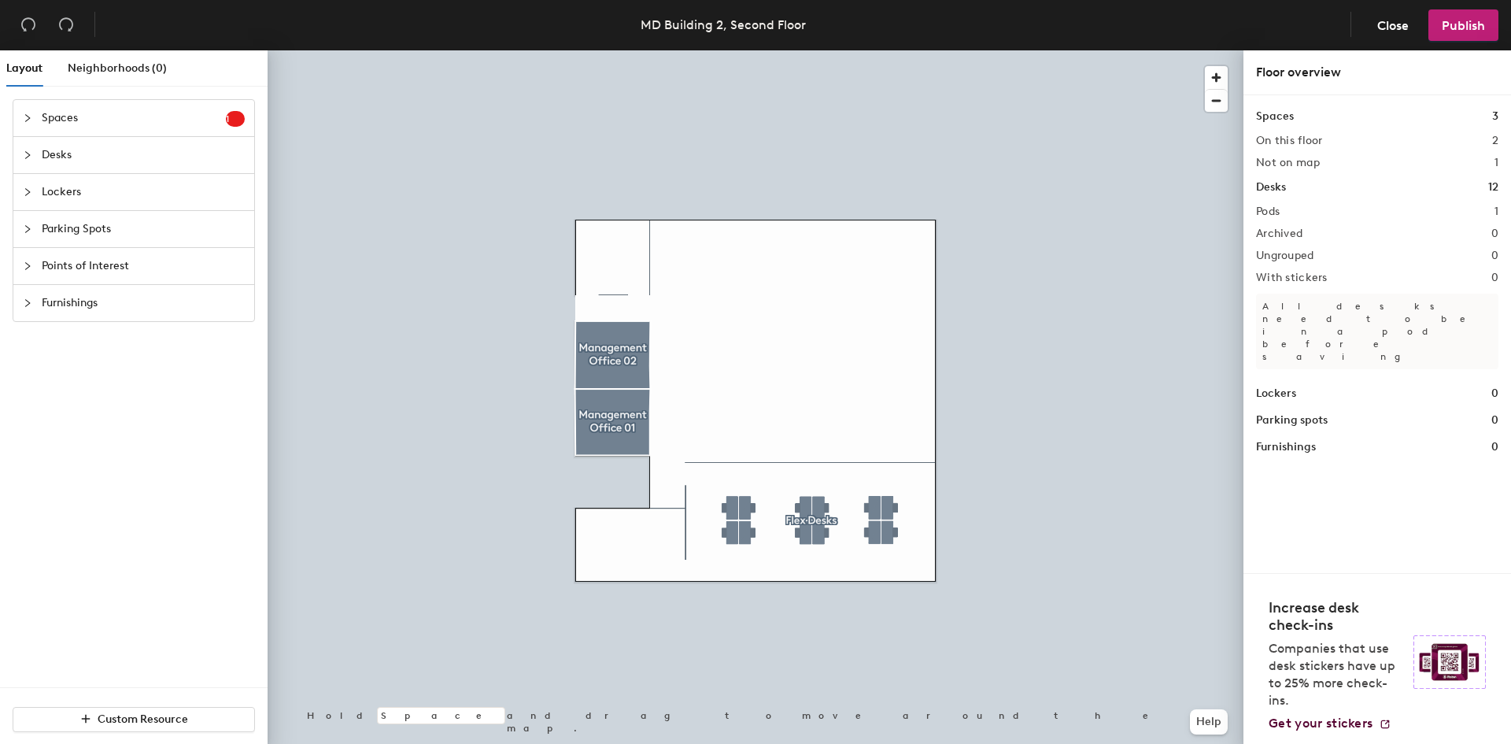
click at [140, 312] on span "Furnishings" at bounding box center [143, 303] width 203 height 36
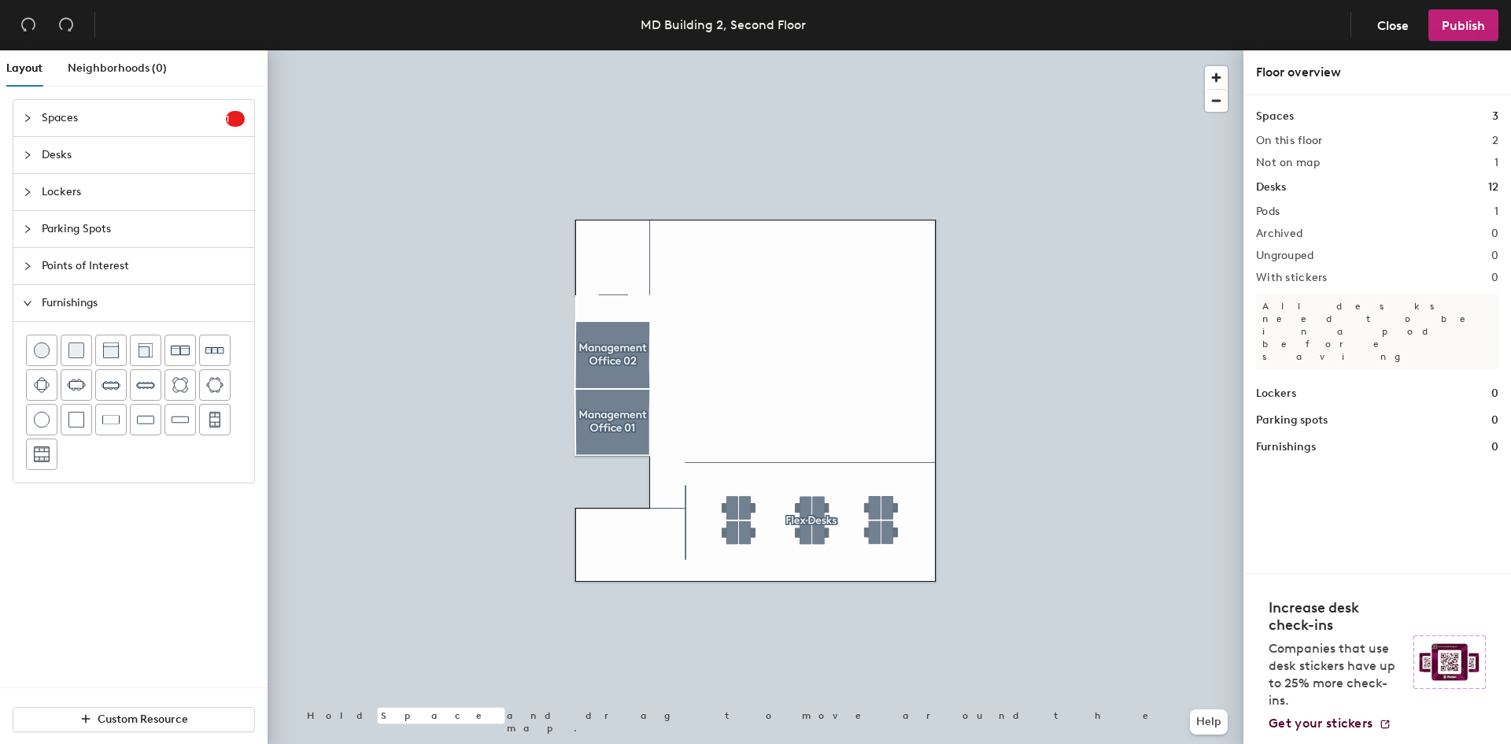
click at [1360, 116] on div "Spaces 3" at bounding box center [1377, 116] width 242 height 17
click at [1255, 124] on div "Spaces 3 On this floor 2 Not on map 1 Desks 12 Pods 1 Archived 0 Ungrouped 0 Wi…" at bounding box center [1377, 334] width 268 height 478
click at [1456, 28] on span "Publish" at bounding box center [1462, 25] width 43 height 15
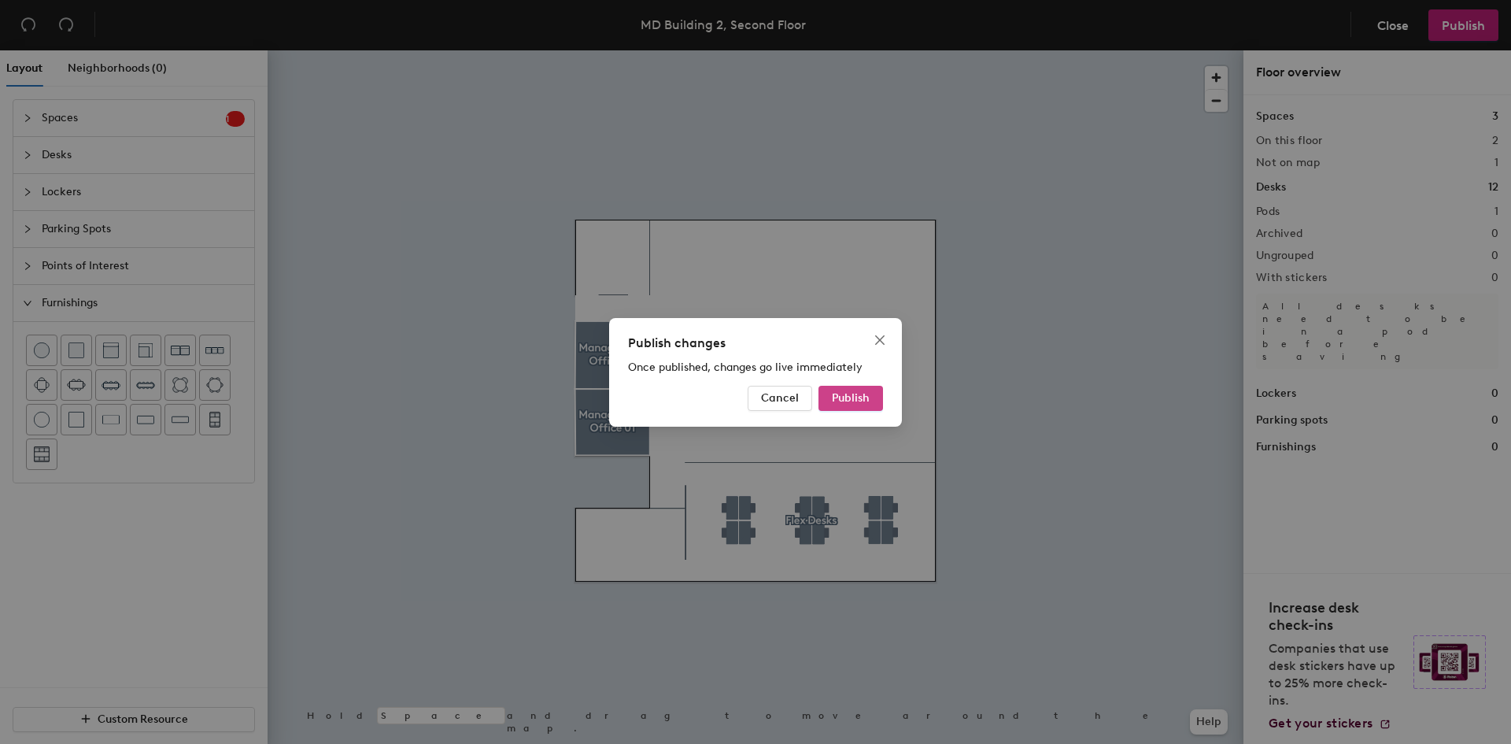
click at [832, 395] on span "Publish" at bounding box center [851, 397] width 38 height 13
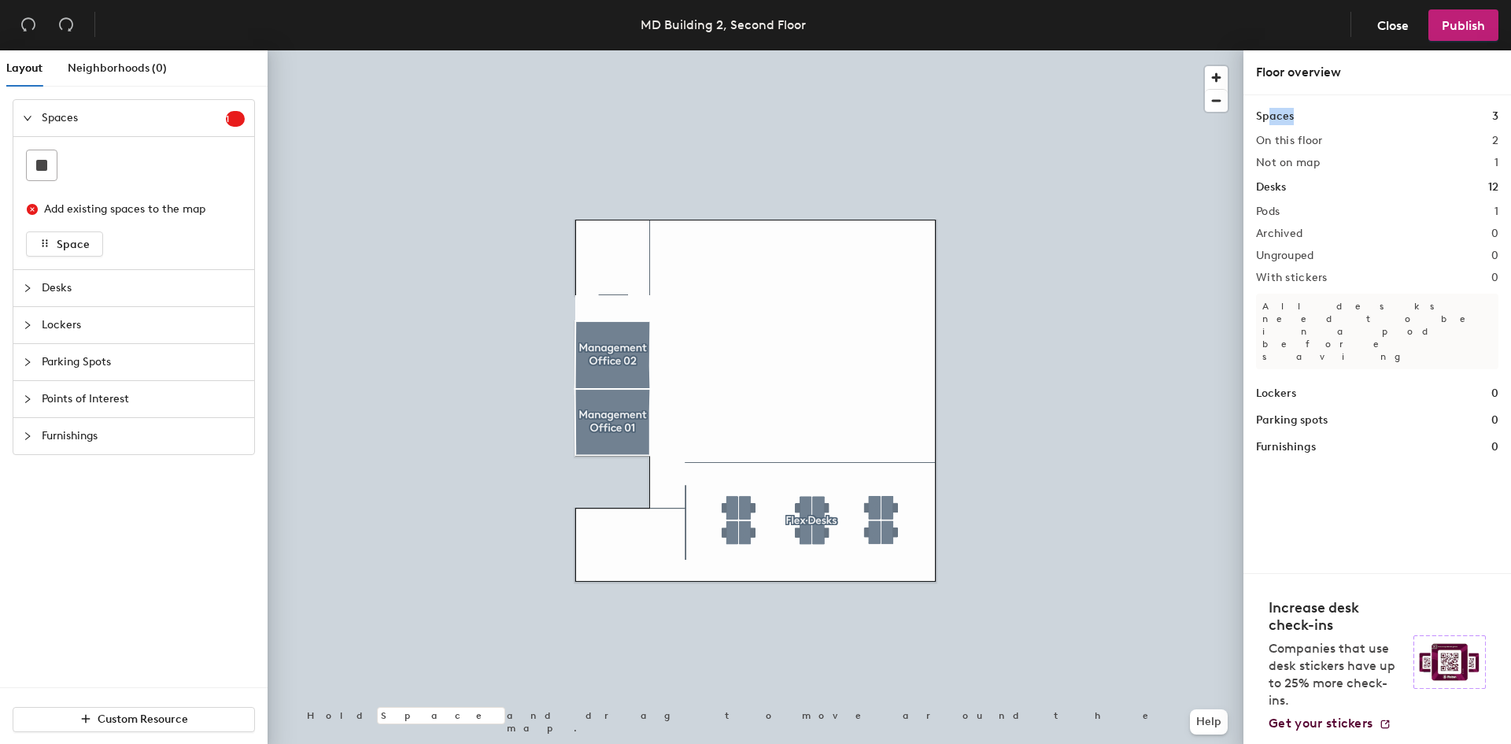
drag, startPoint x: 1291, startPoint y: 118, endPoint x: 1310, endPoint y: 120, distance: 19.0
click at [1310, 120] on div "Spaces 3" at bounding box center [1377, 116] width 242 height 17
click at [1274, 129] on div "Spaces 3 On this floor 2 Not on map 1 Desks 12 Pods 1 Archived 0 Ungrouped 0 Wi…" at bounding box center [1377, 282] width 242 height 348
click at [1400, 24] on span "Close" at bounding box center [1392, 25] width 31 height 15
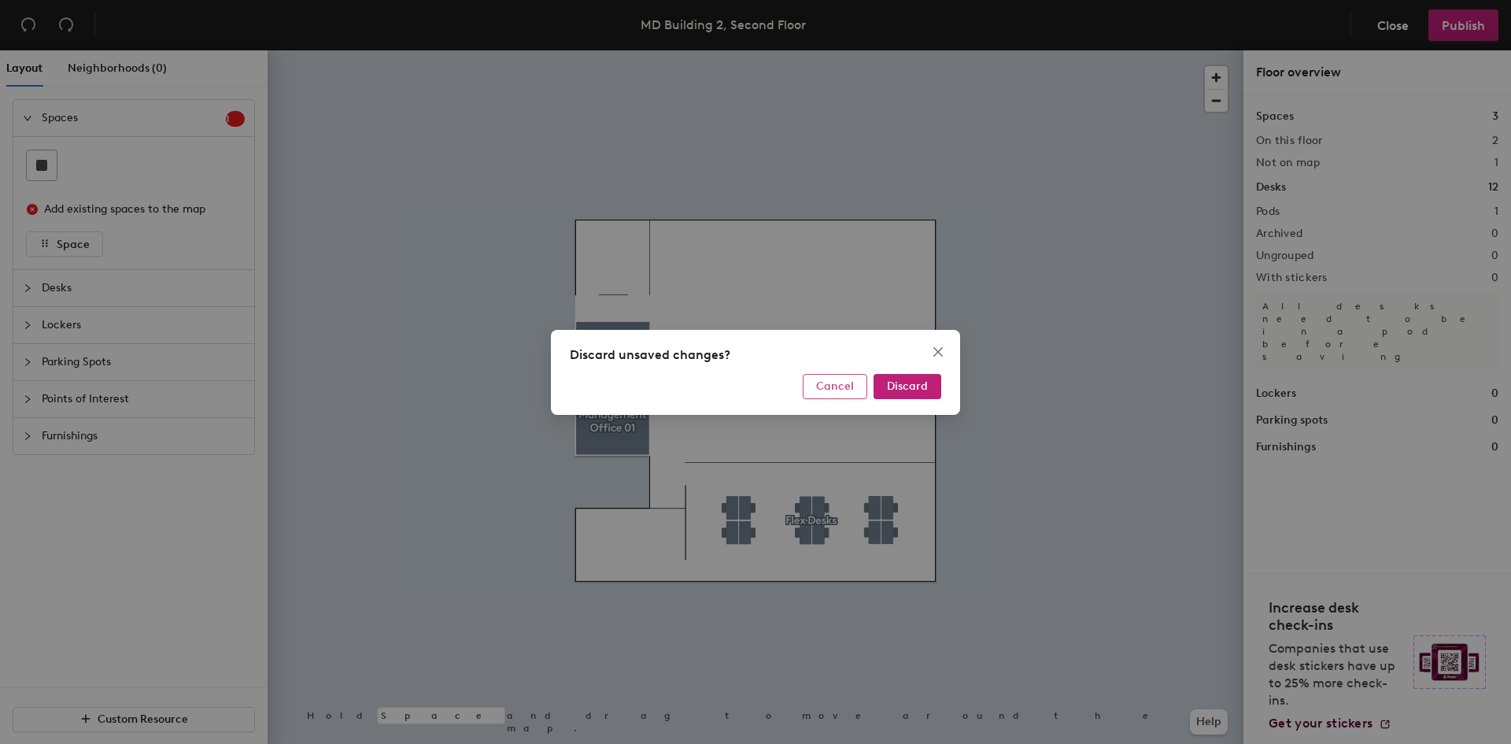
click at [823, 386] on span "Cancel" at bounding box center [835, 385] width 38 height 13
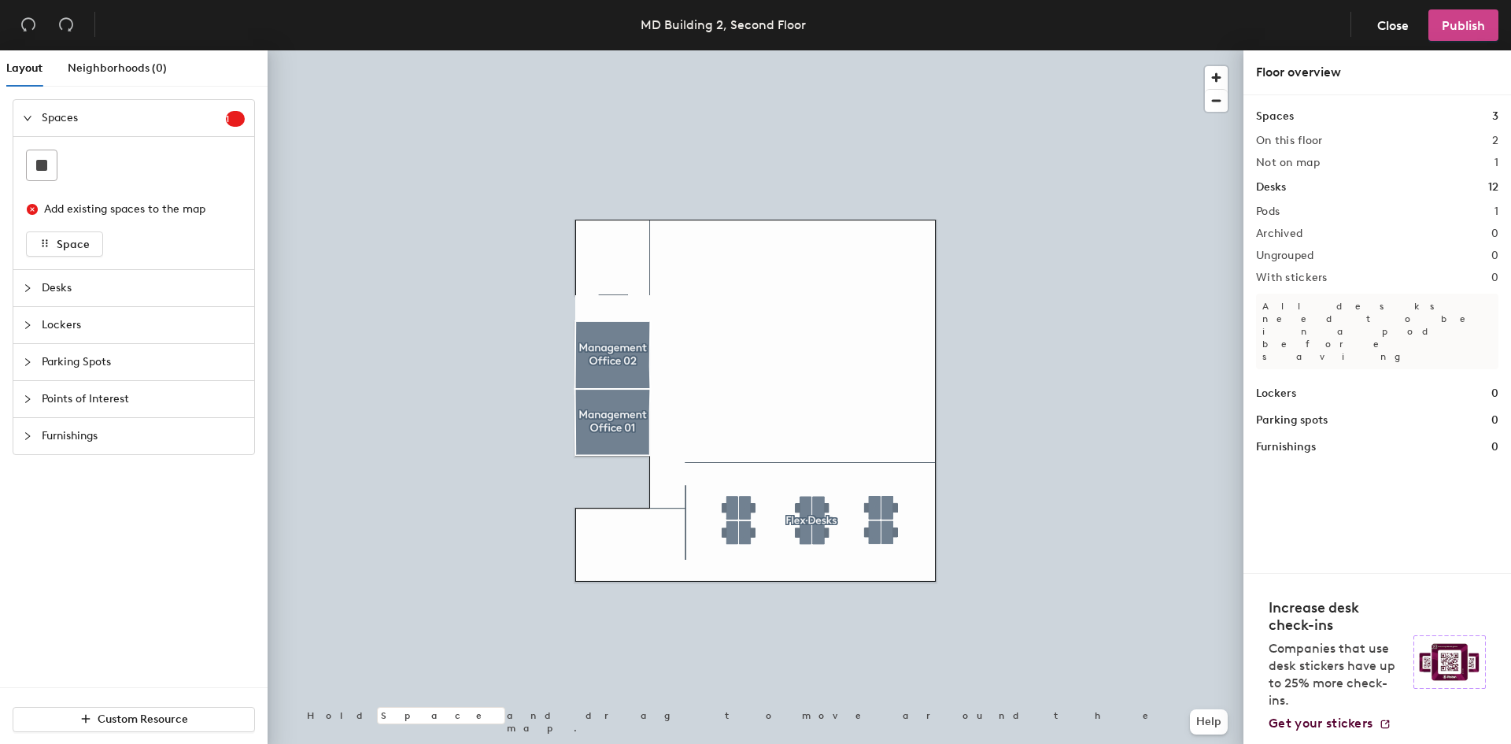
click at [1434, 22] on button "Publish" at bounding box center [1463, 24] width 70 height 31
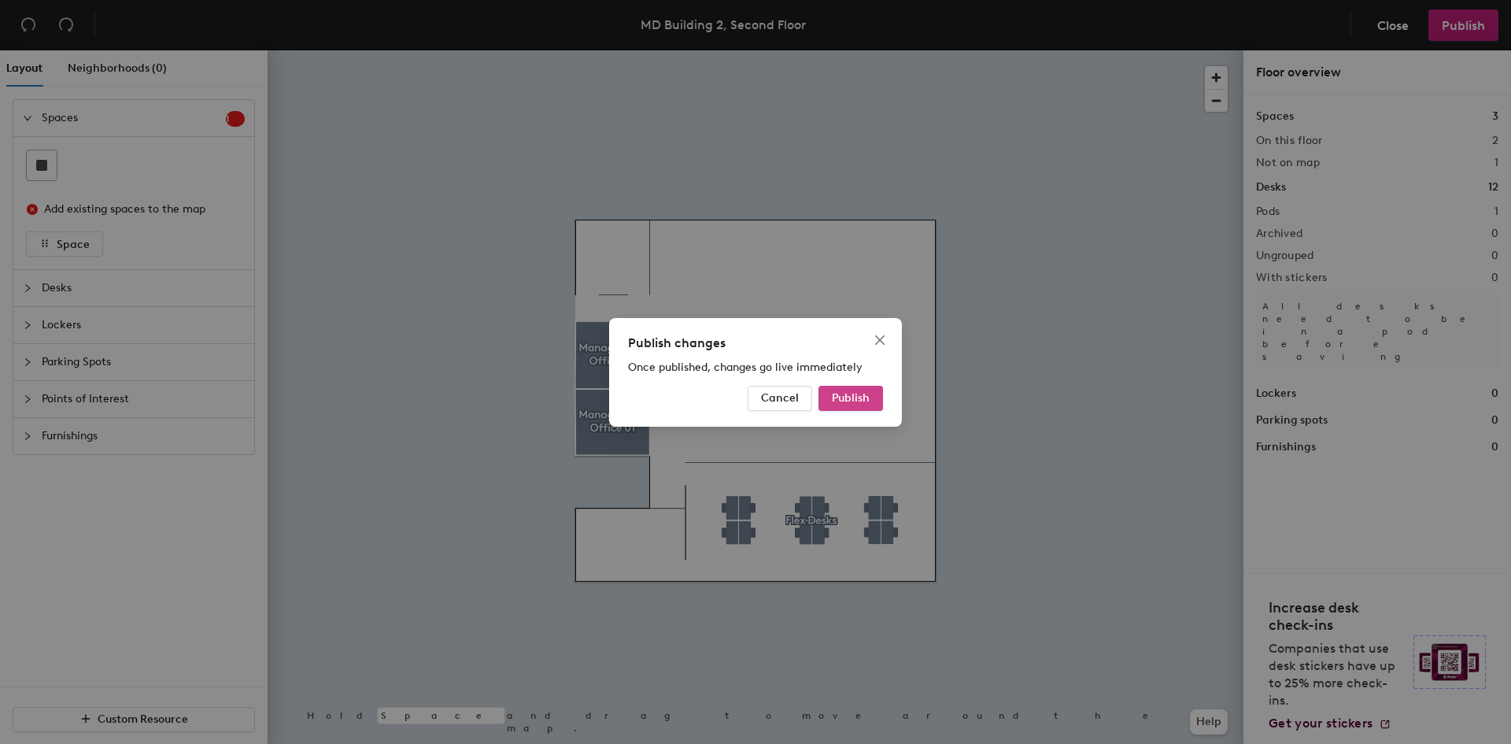
click at [873, 399] on button "Publish" at bounding box center [850, 398] width 65 height 25
